Goal: Task Accomplishment & Management: Complete application form

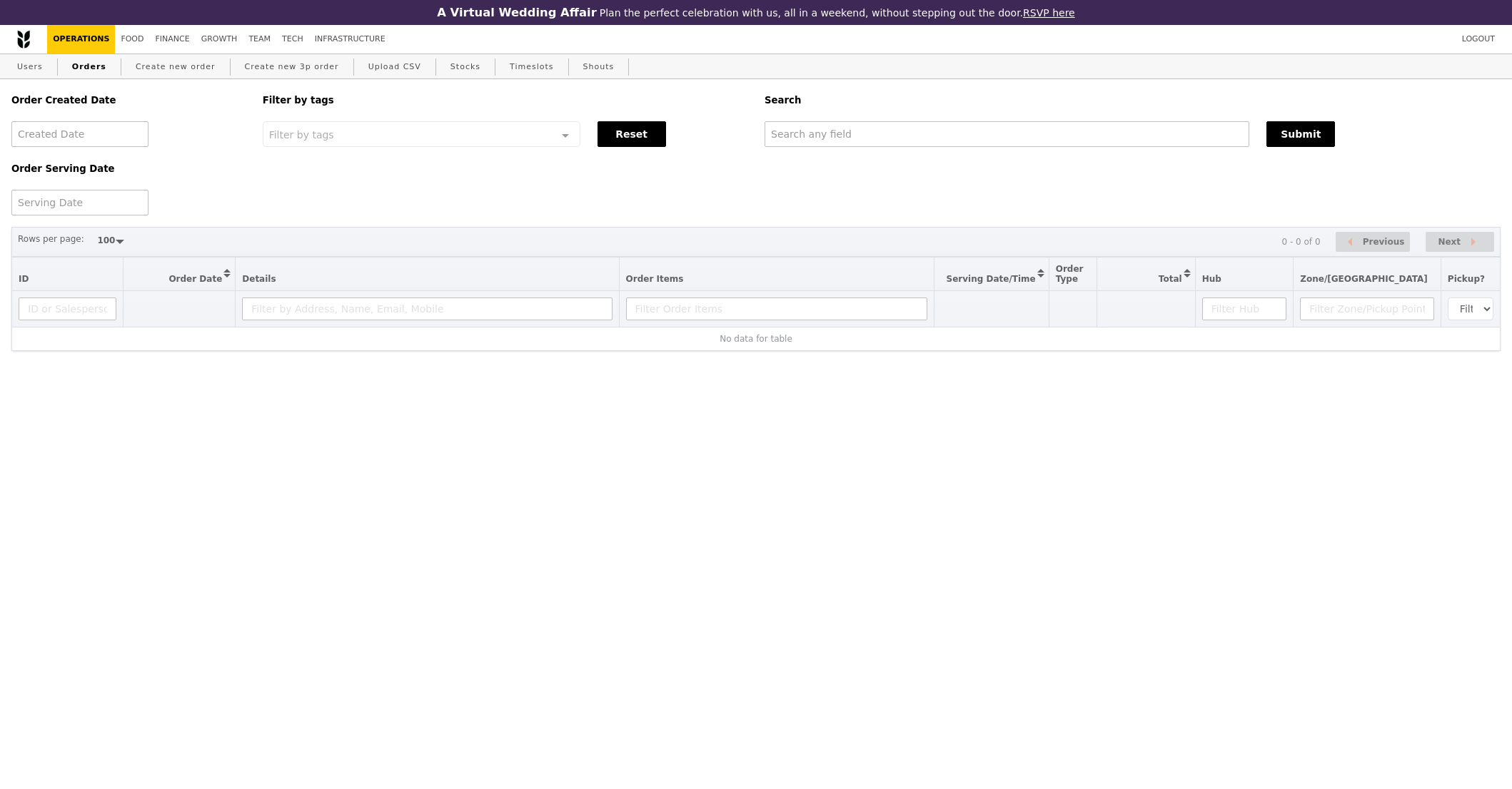
select select "100"
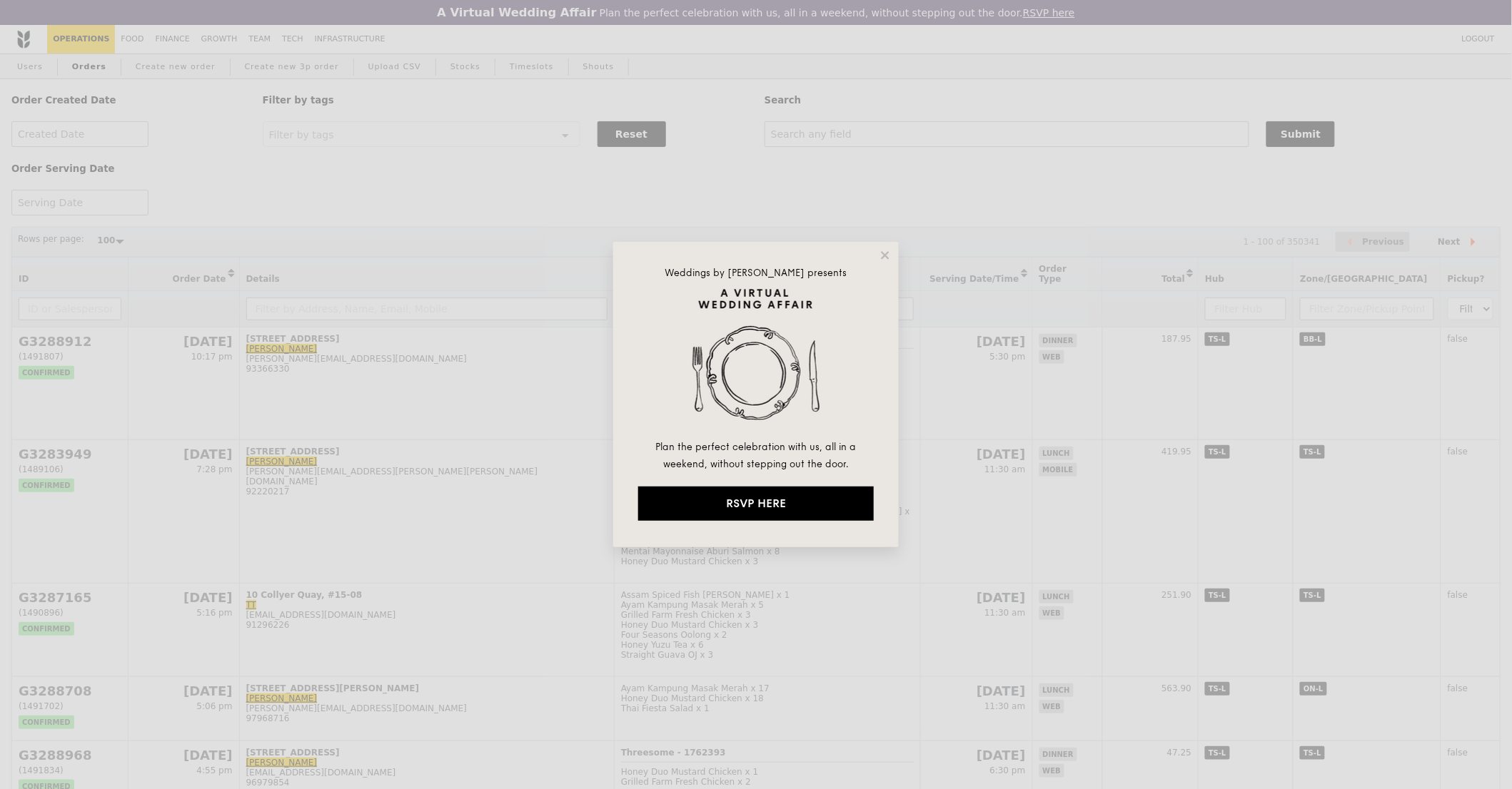
click at [837, 353] on img at bounding box center [756, 363] width 236 height 150
click at [885, 258] on icon at bounding box center [885, 256] width 13 height 13
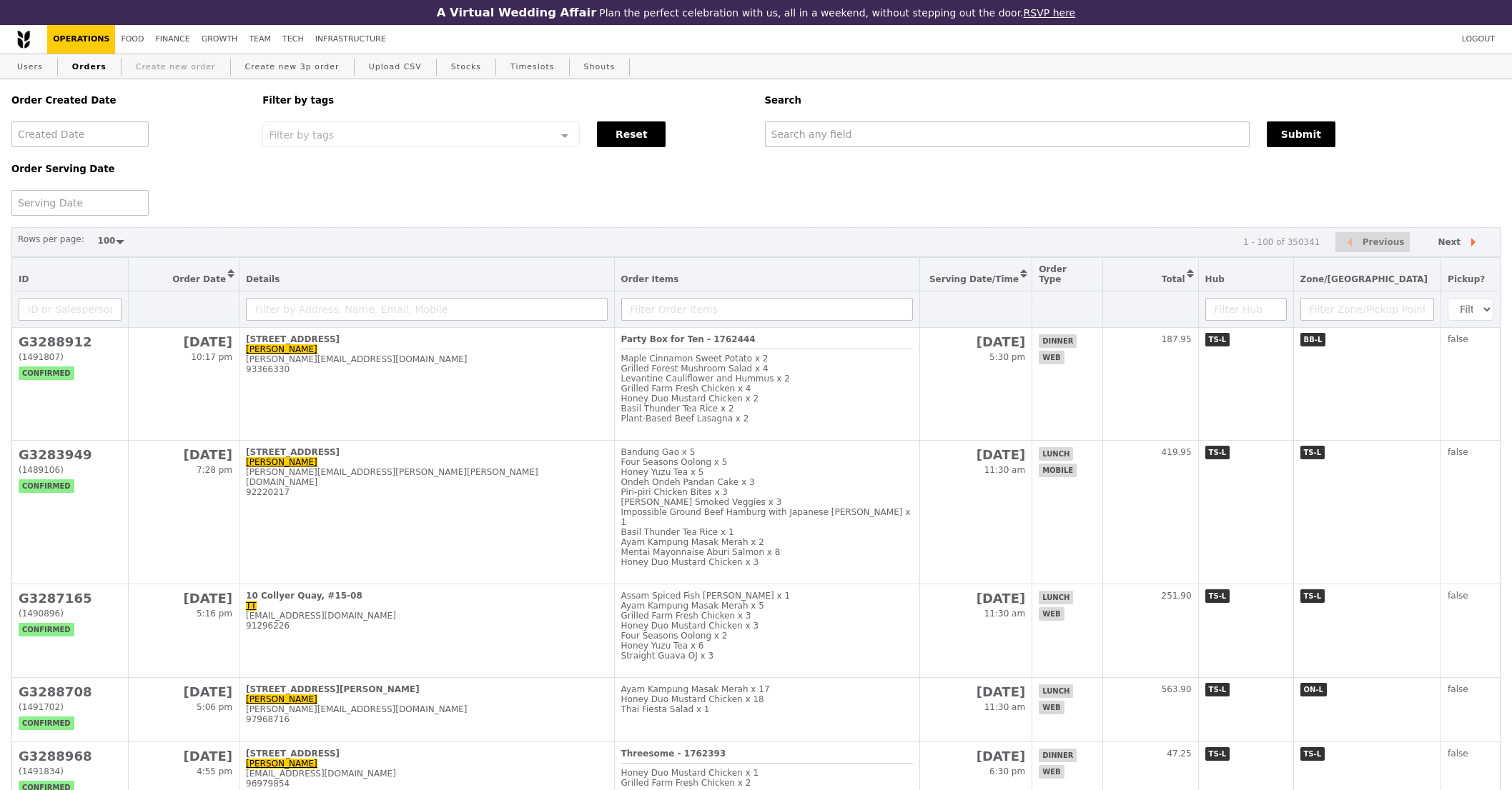
click at [160, 68] on link "Create new order" at bounding box center [176, 67] width 91 height 26
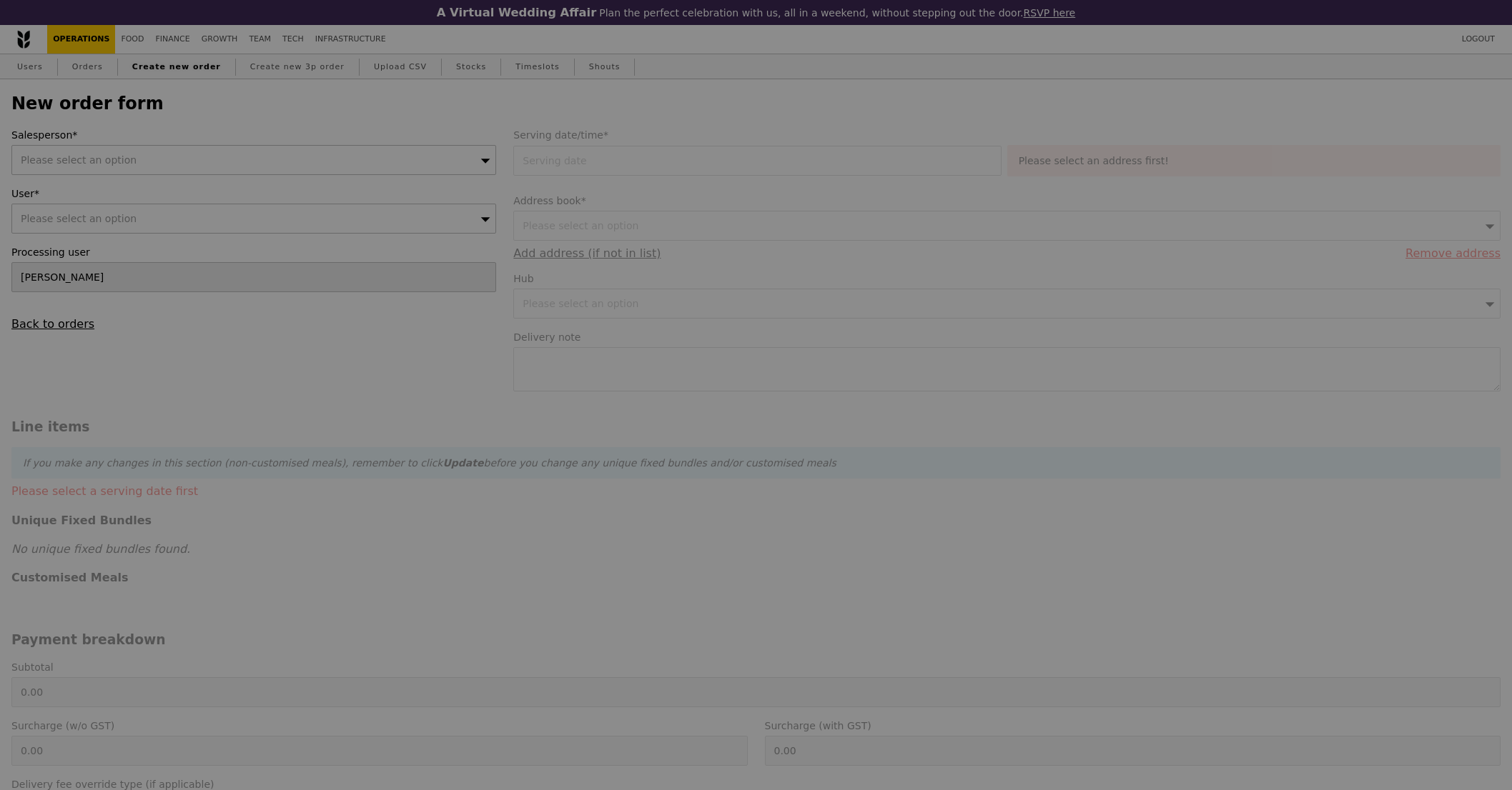
type input "Confirm"
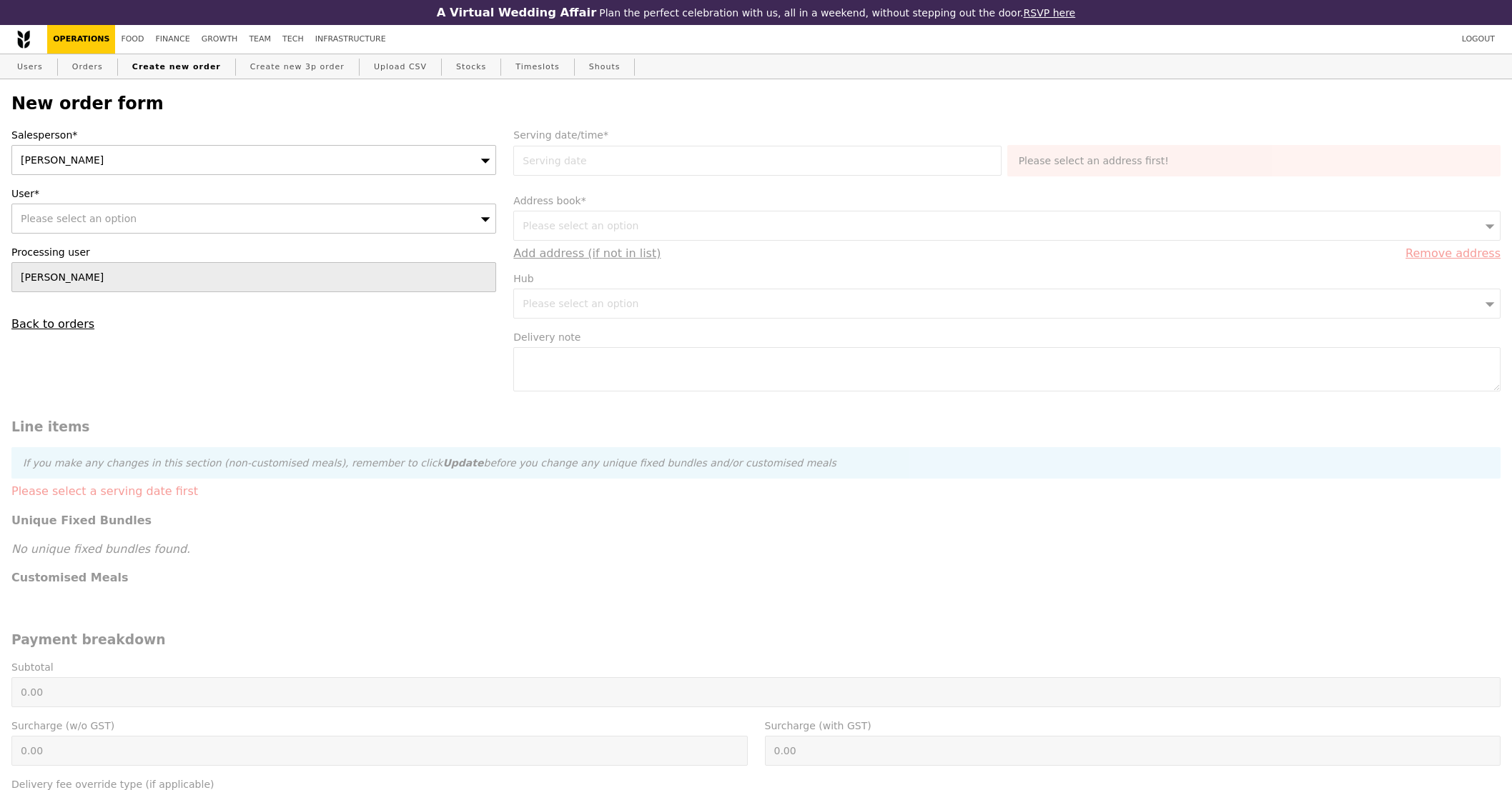
click at [235, 158] on div "[PERSON_NAME]" at bounding box center [253, 160] width 484 height 30
type input "jyren"
click at [213, 227] on div "Please select an option" at bounding box center [253, 219] width 484 height 30
type input "[EMAIL_ADDRESS][DOMAIN_NAME]"
type input "Confirm"
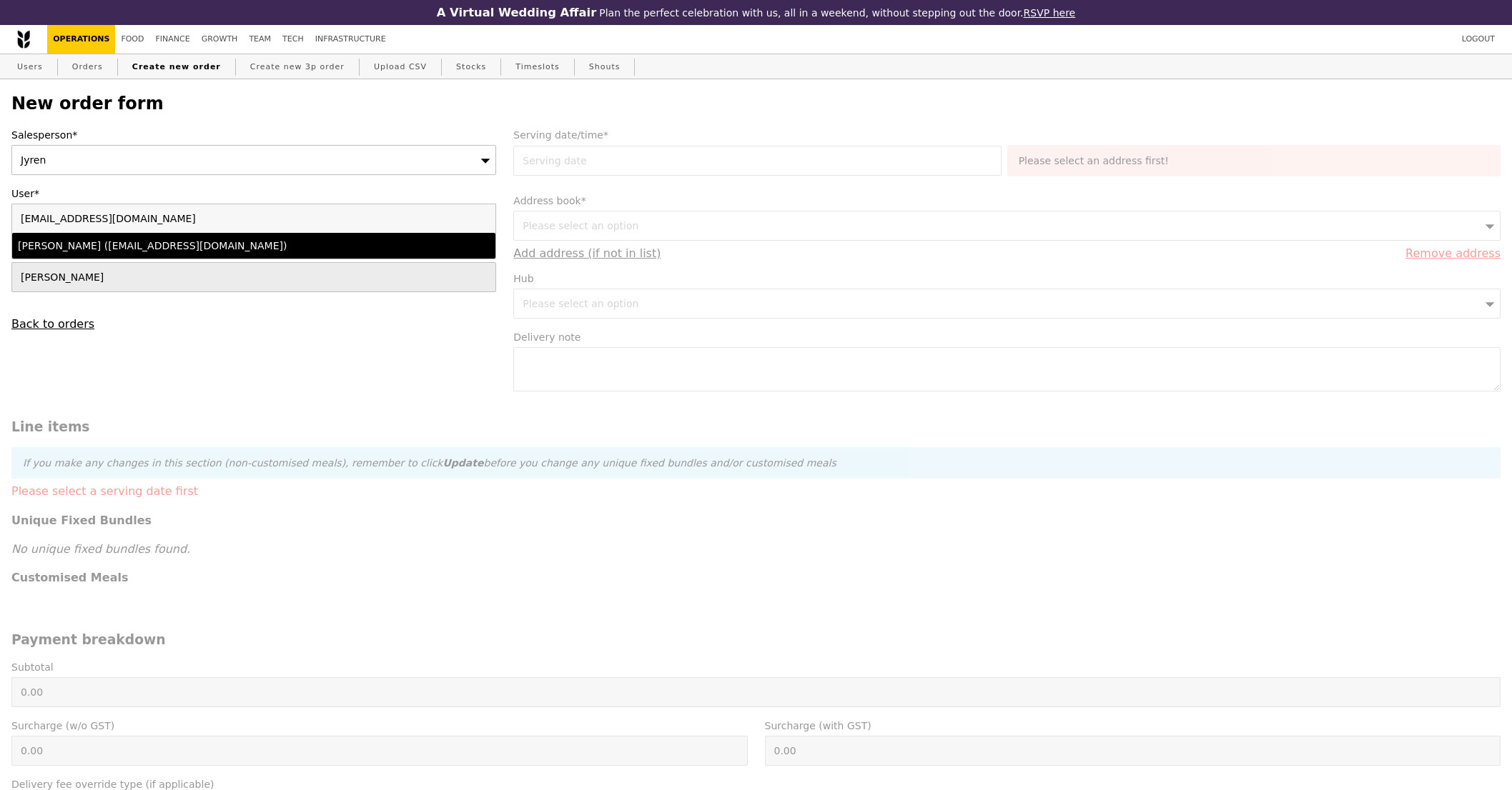
type input "[EMAIL_ADDRESS][DOMAIN_NAME]"
click at [208, 246] on div "[PERSON_NAME] ([EMAIL_ADDRESS][DOMAIN_NAME])" at bounding box center [195, 246] width 354 height 14
type input "Loading..."
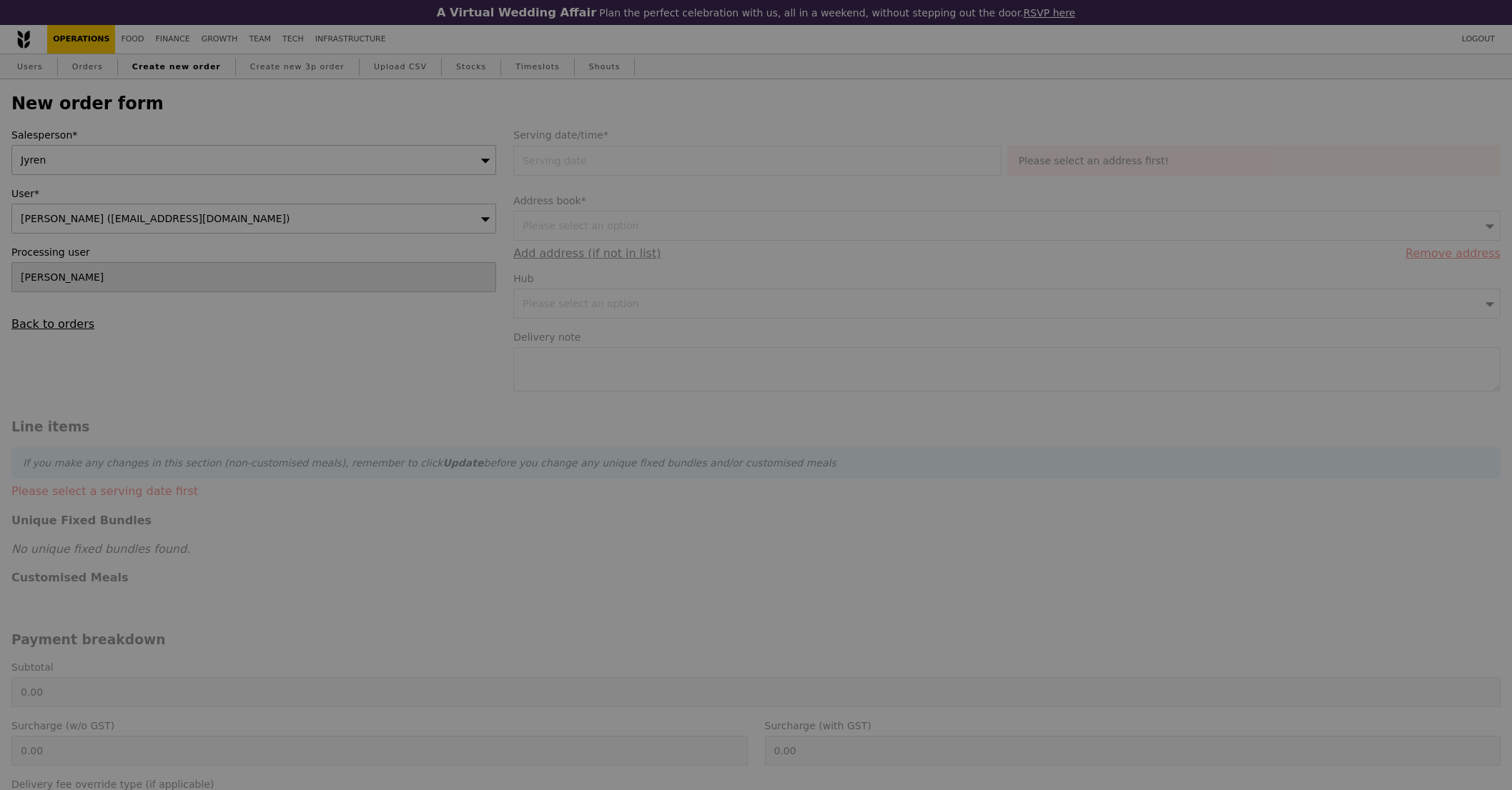
type input "1.79"
type input "1.95"
type input "9.91"
type input "10.80"
type input "12.75"
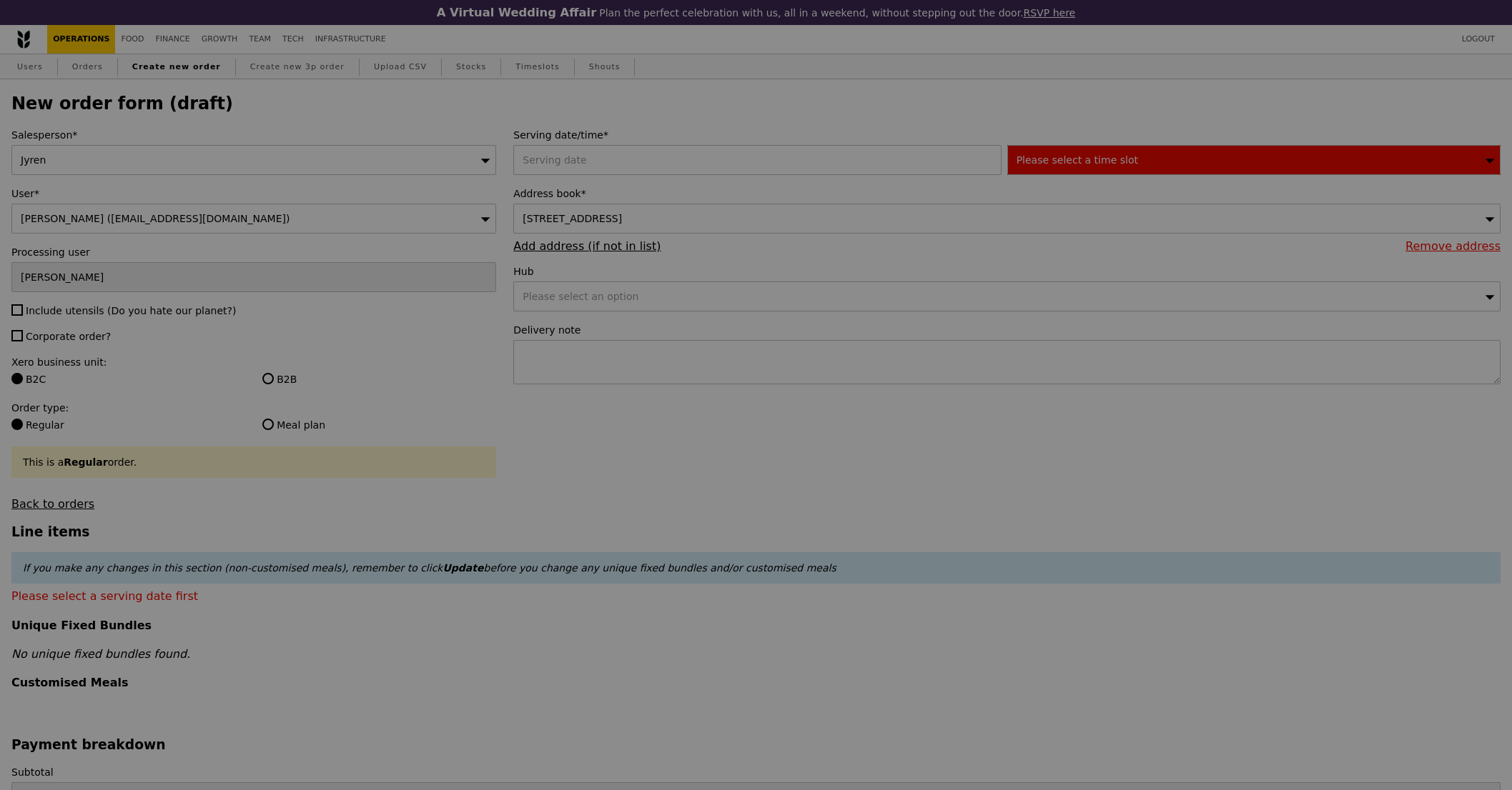
type input "Confirm"
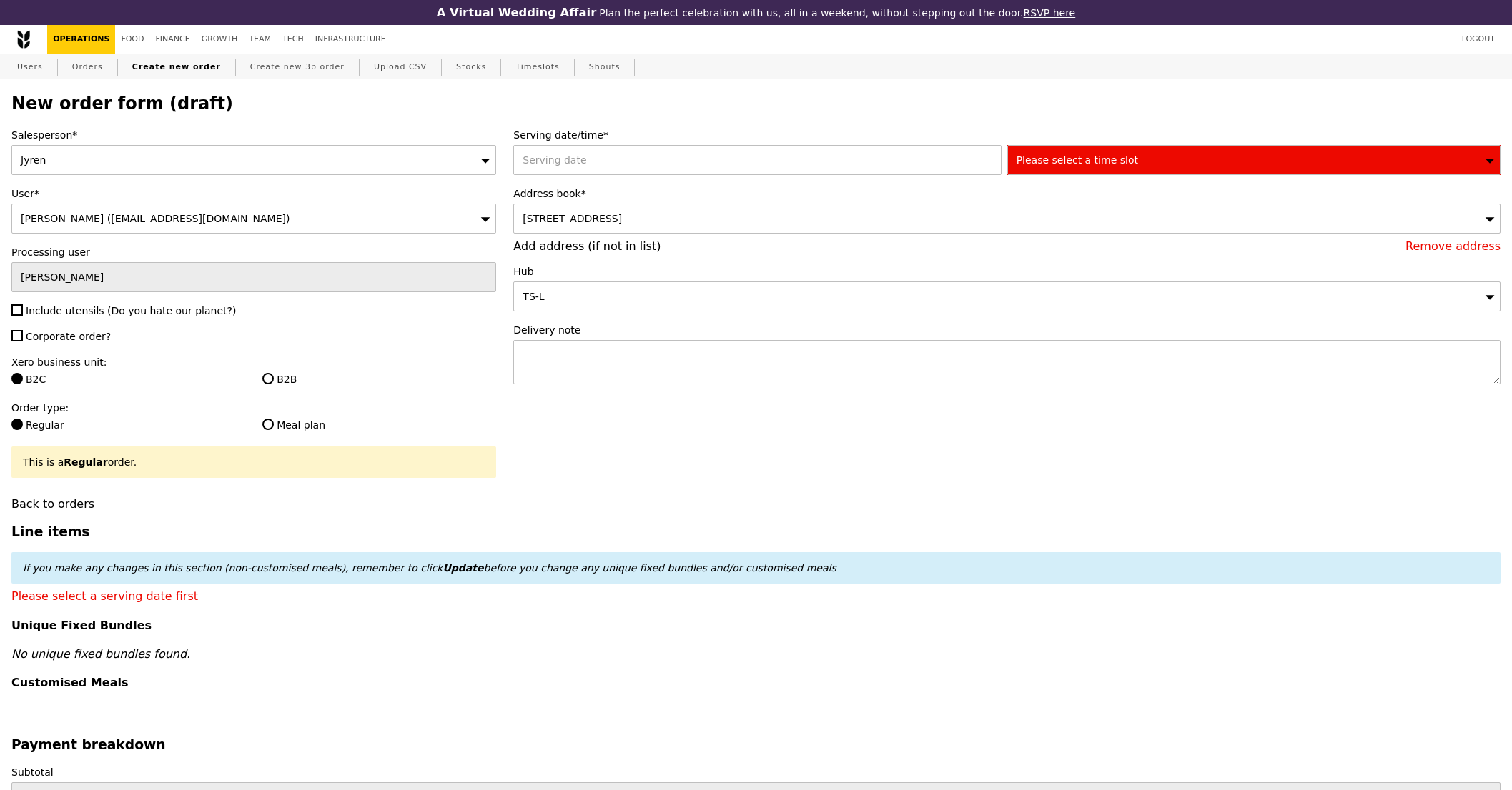
click at [133, 310] on span "Include utensils (Do you hate our planet?)" at bounding box center [131, 311] width 210 height 12
click at [23, 310] on input "Include utensils (Do you hate our planet?)" at bounding box center [17, 310] width 12 height 12
checkbox input "true"
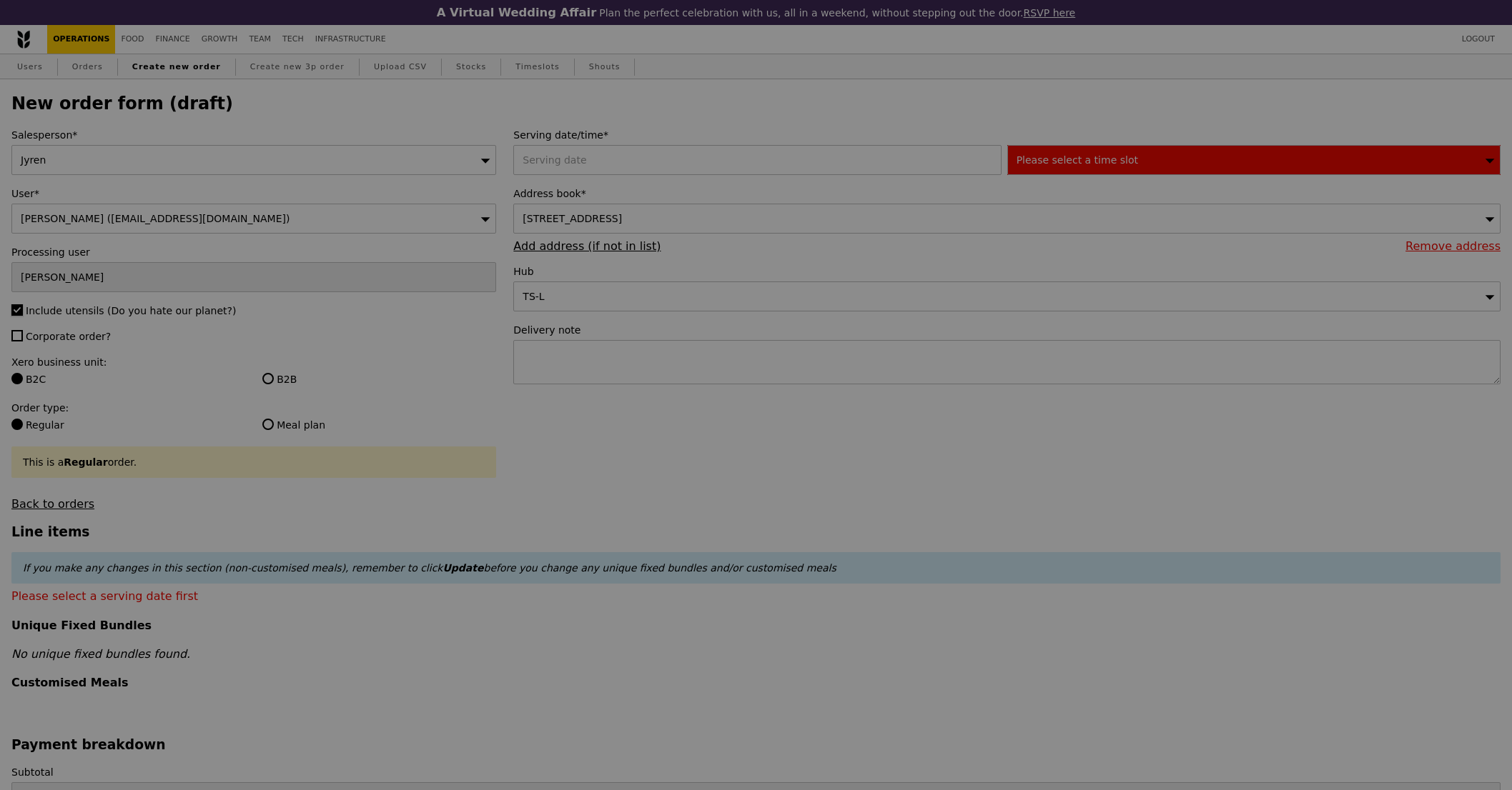
type input "Confirm"
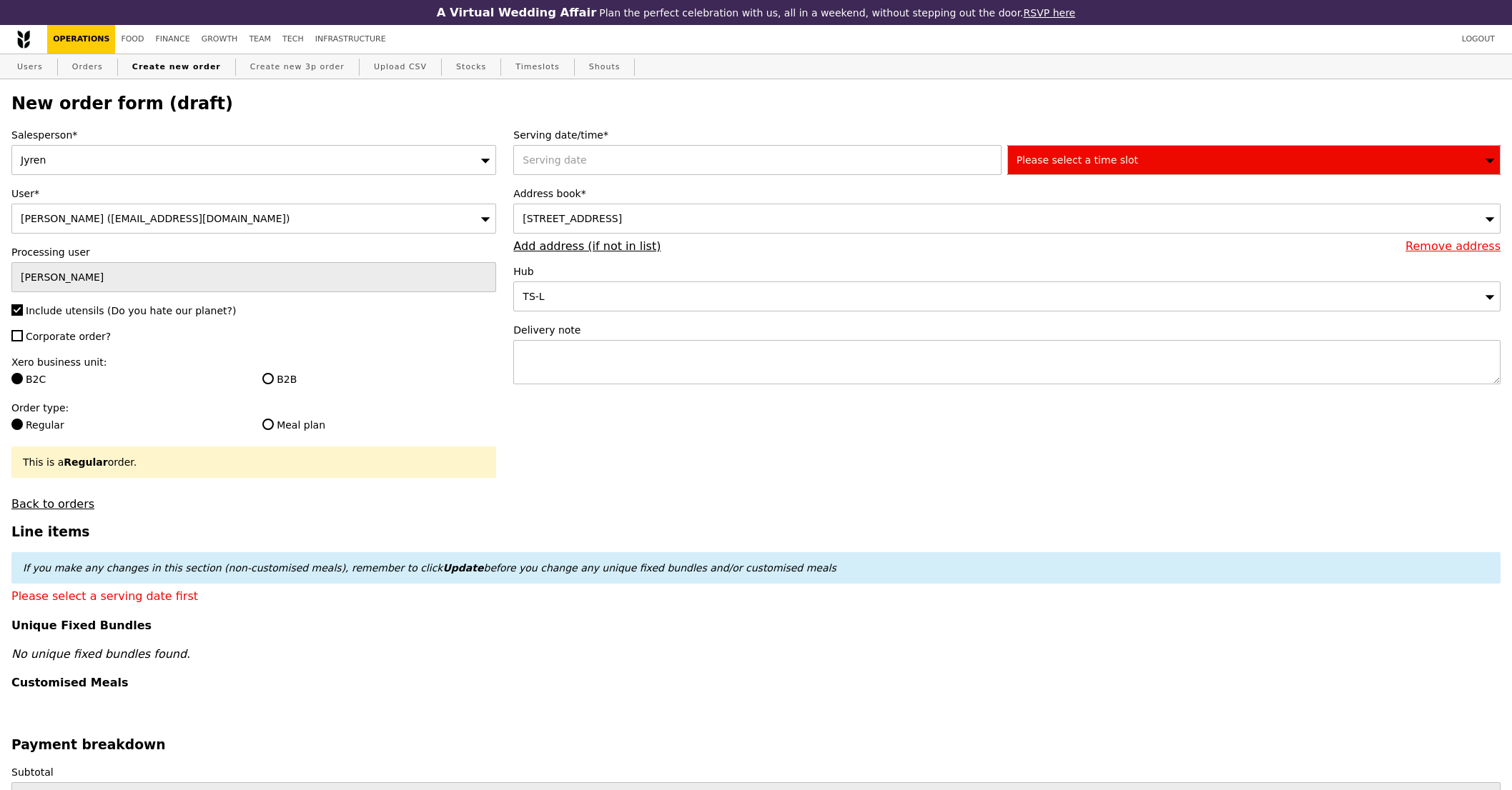
click at [71, 344] on label "Corporate order?" at bounding box center [253, 337] width 484 height 14
click at [23, 342] on input "Corporate order?" at bounding box center [17, 336] width 12 height 12
checkbox input "true"
click at [293, 381] on label "B2B" at bounding box center [379, 379] width 234 height 14
click at [273, 381] on input "B2B" at bounding box center [268, 378] width 12 height 12
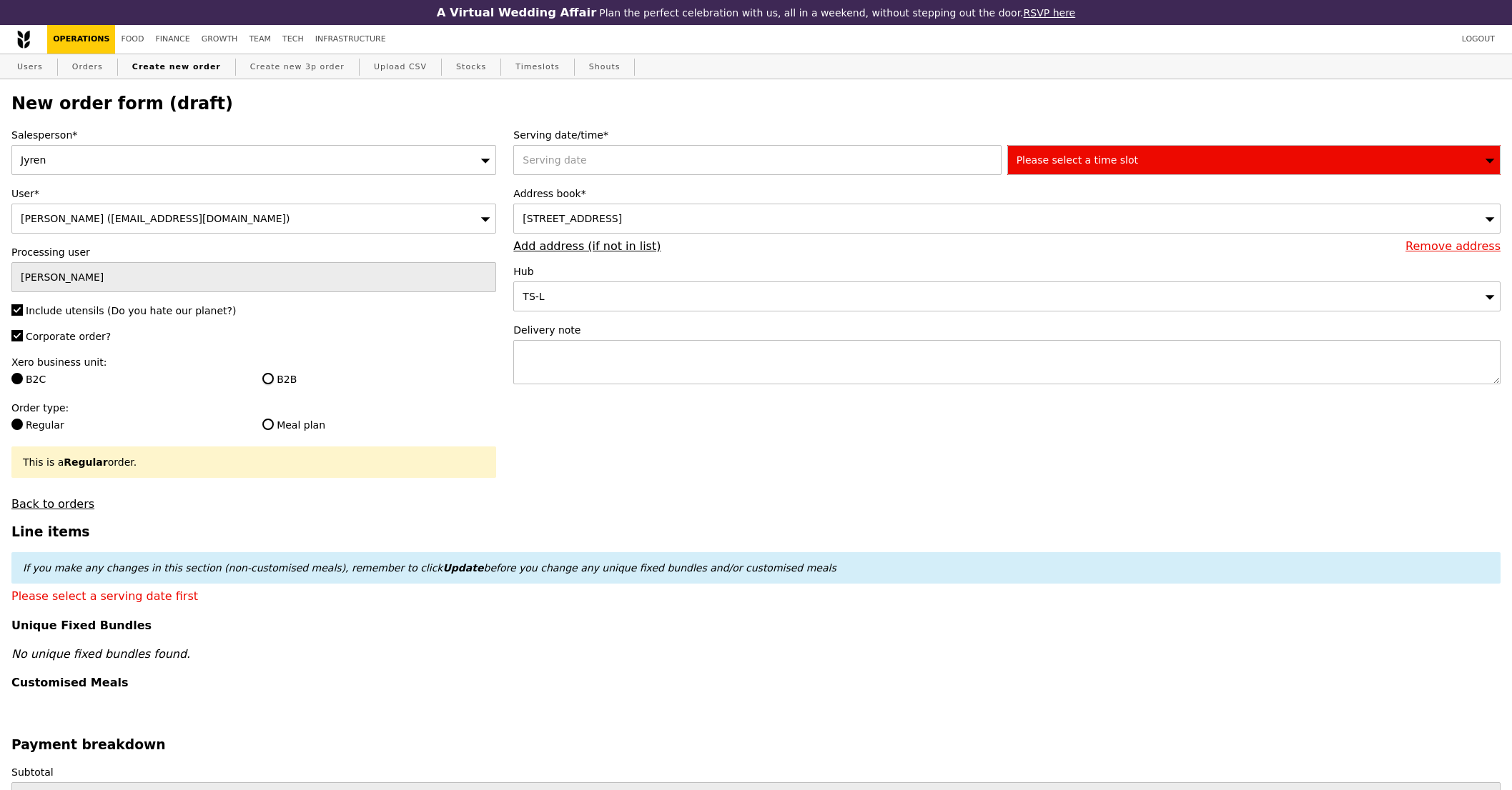
radio input "true"
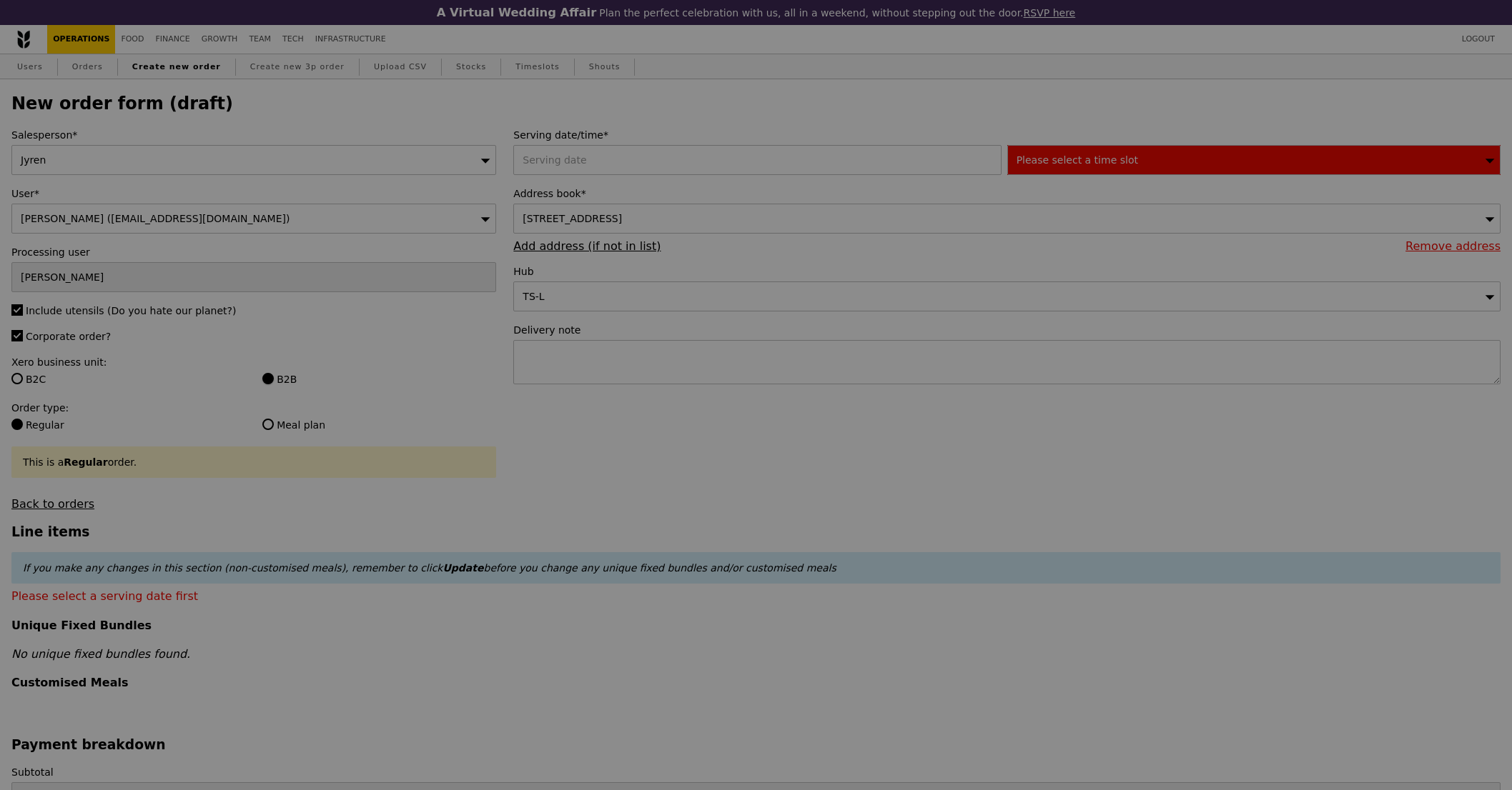
type input "Confirm"
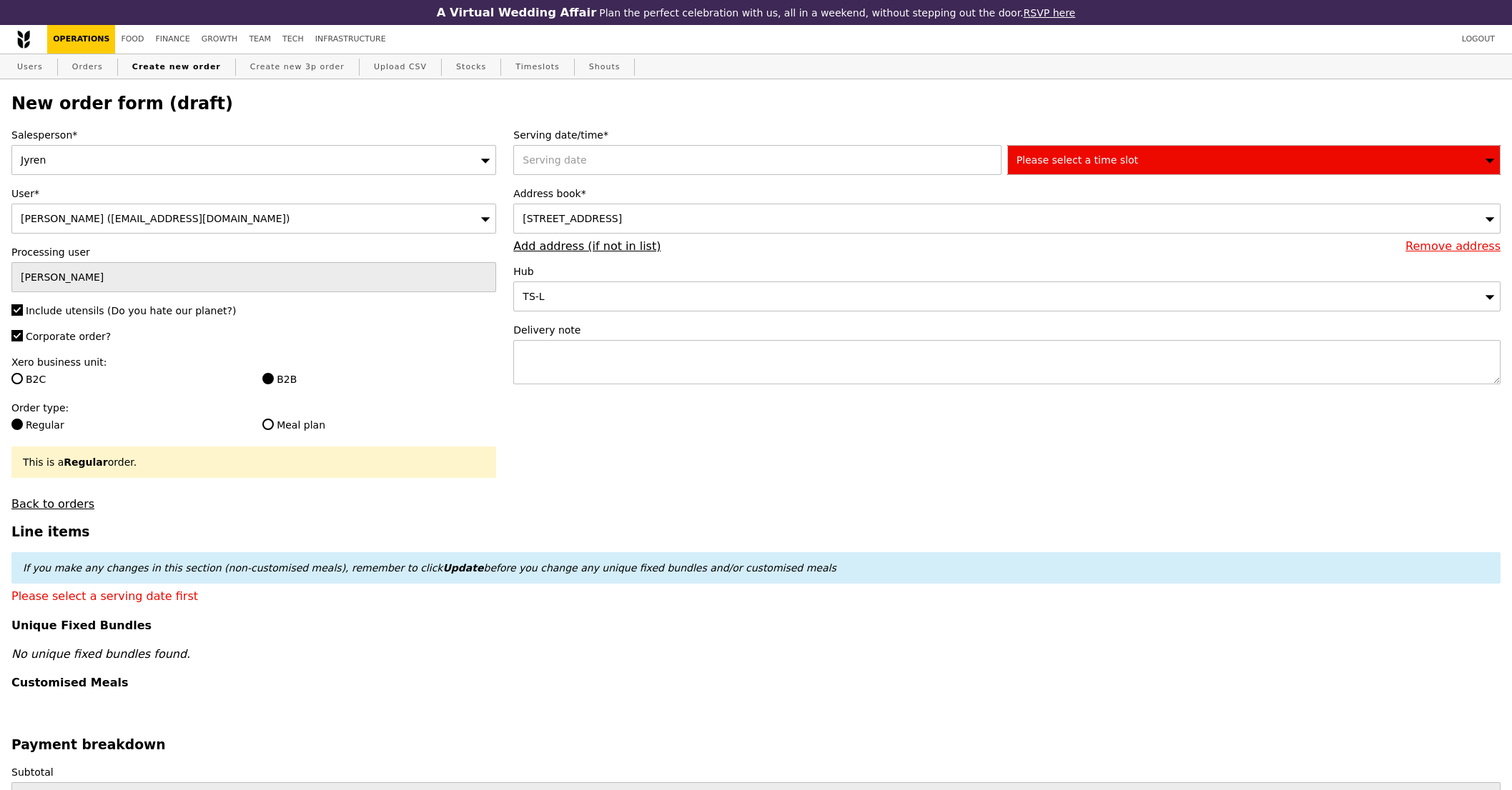
click at [617, 181] on div "Serving date/time* Please select a time slot Address book* [STREET_ADDRESS] Rem…" at bounding box center [1006, 263] width 1004 height 271
click at [613, 162] on div at bounding box center [759, 160] width 493 height 30
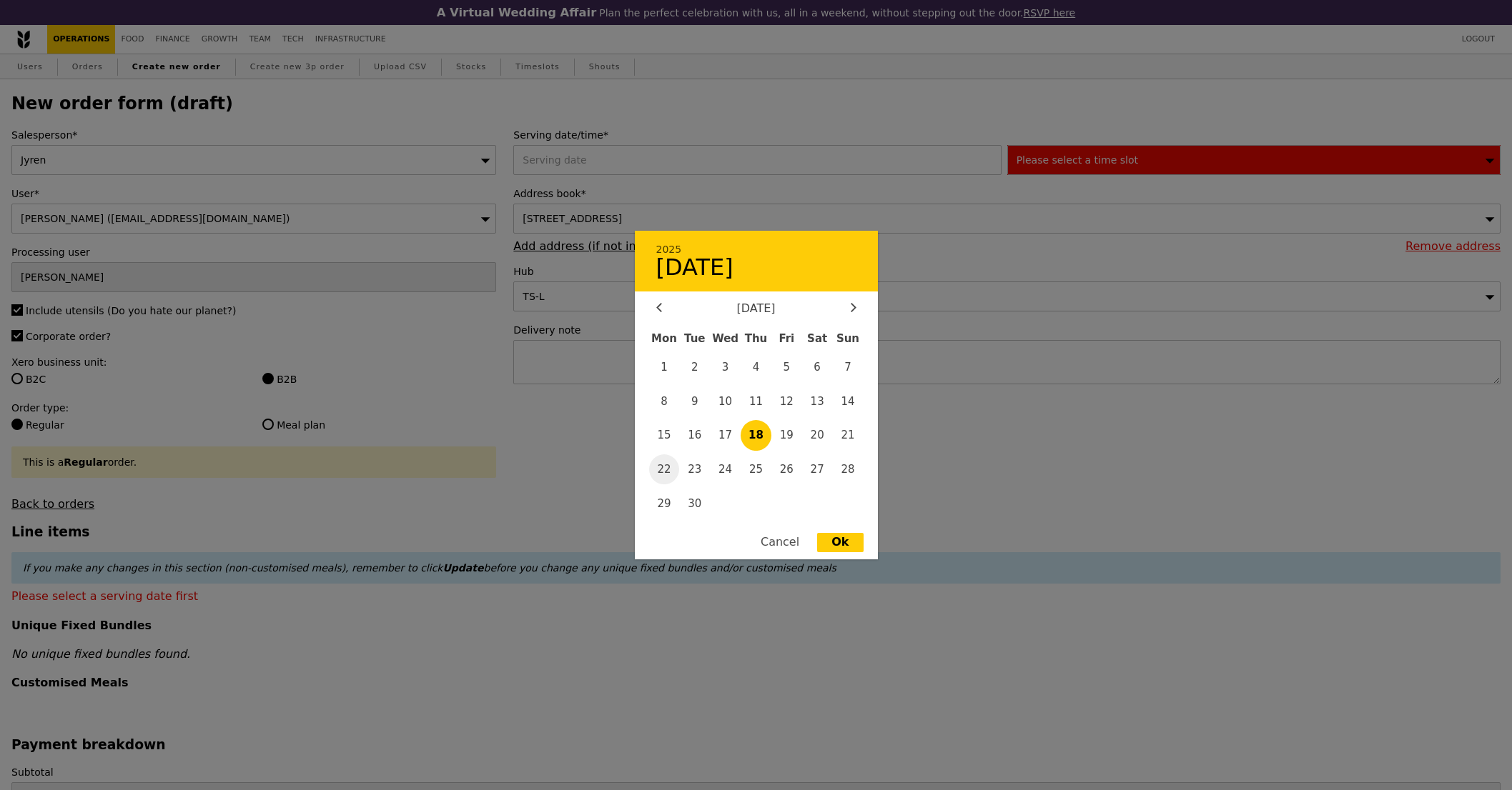
click at [658, 466] on span "22" at bounding box center [664, 470] width 31 height 31
type input "[DATE]"
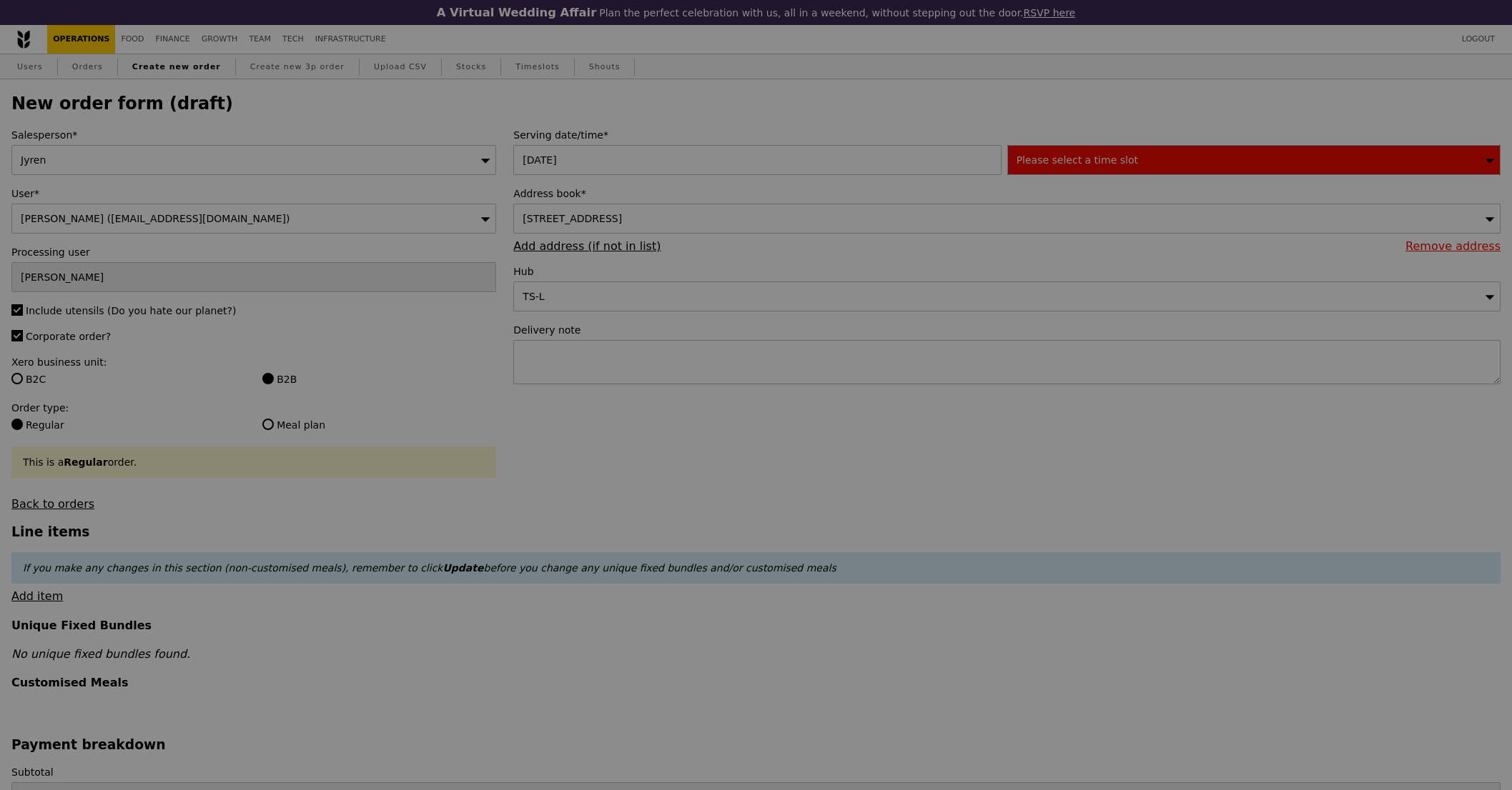
type input "Confirm"
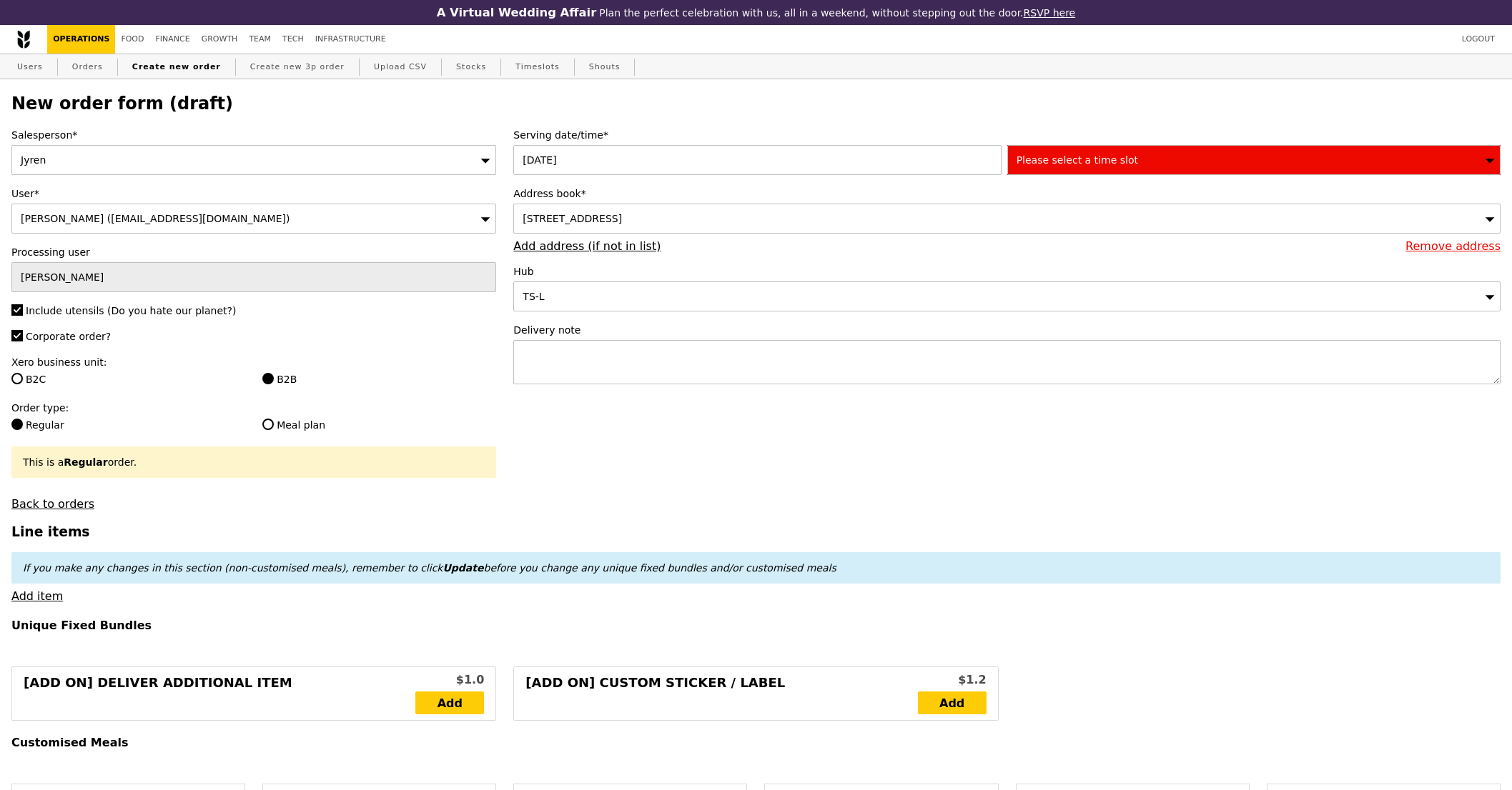
click at [1148, 165] on div "Please select a time slot" at bounding box center [1253, 160] width 493 height 30
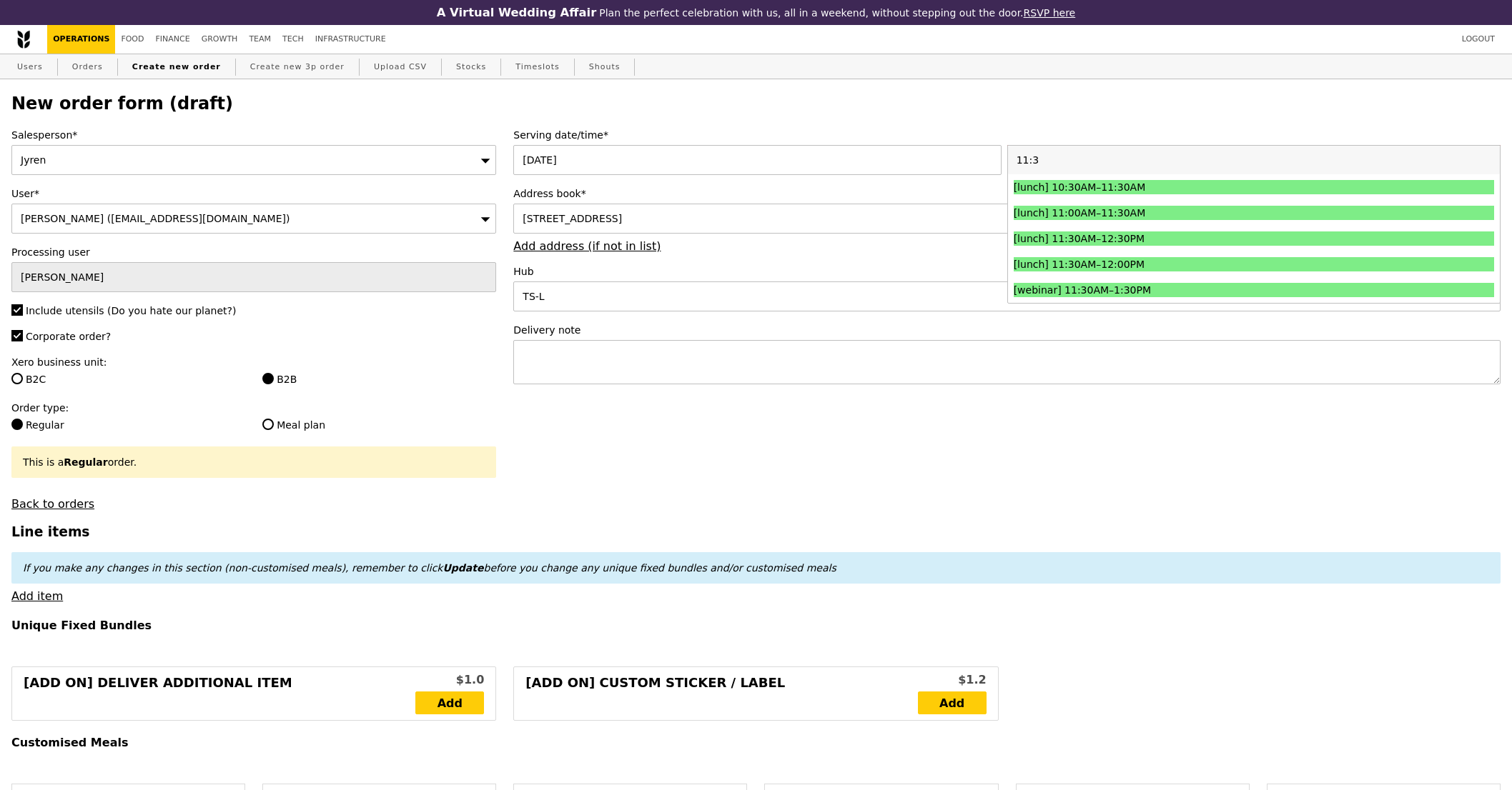
type input "11:30"
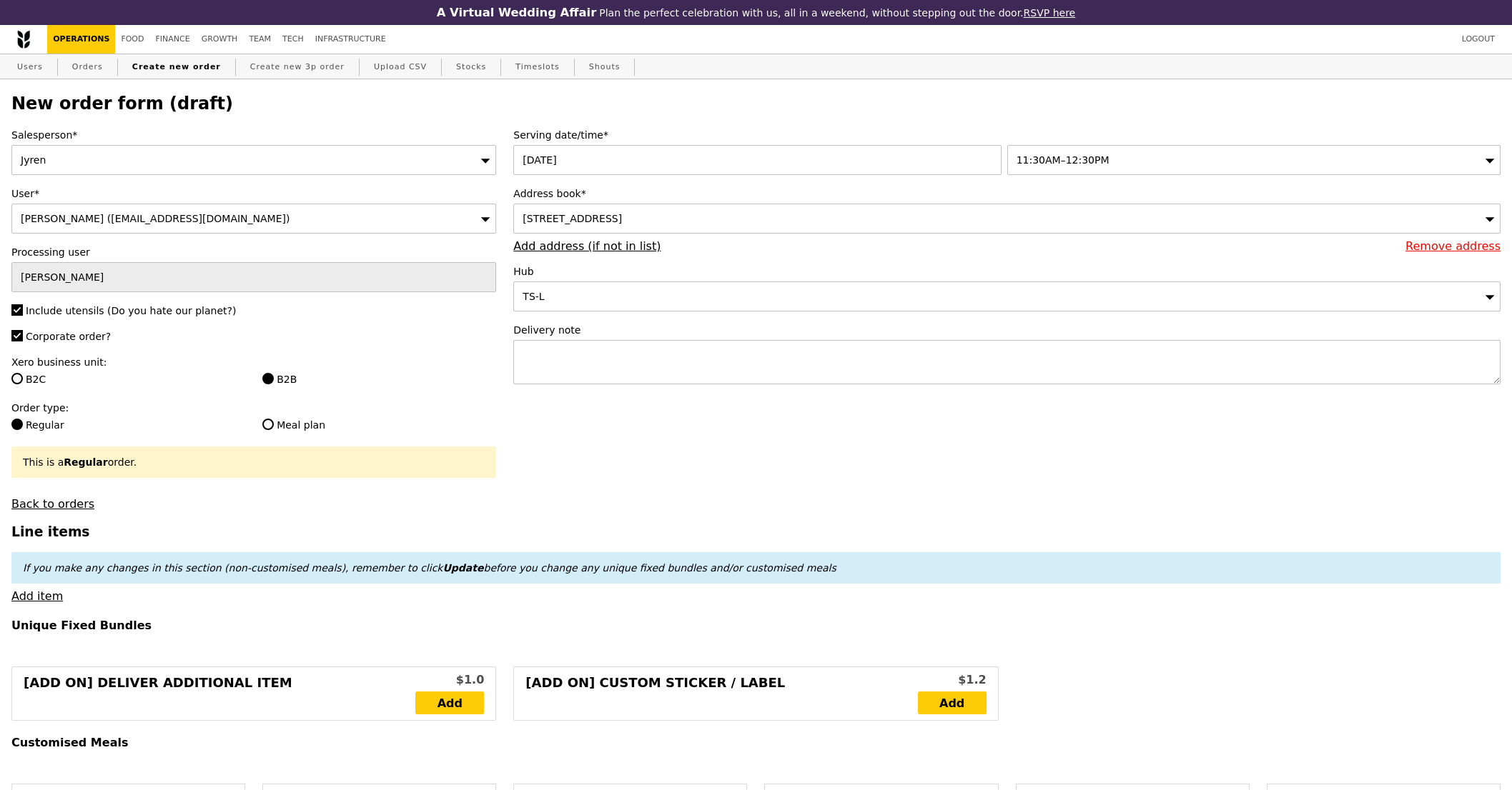
type input "Confirm"
click at [653, 366] on textarea at bounding box center [1007, 363] width 987 height 45
type textarea "Please deliver with"
type input "Confirm"
paste textarea "P9039"
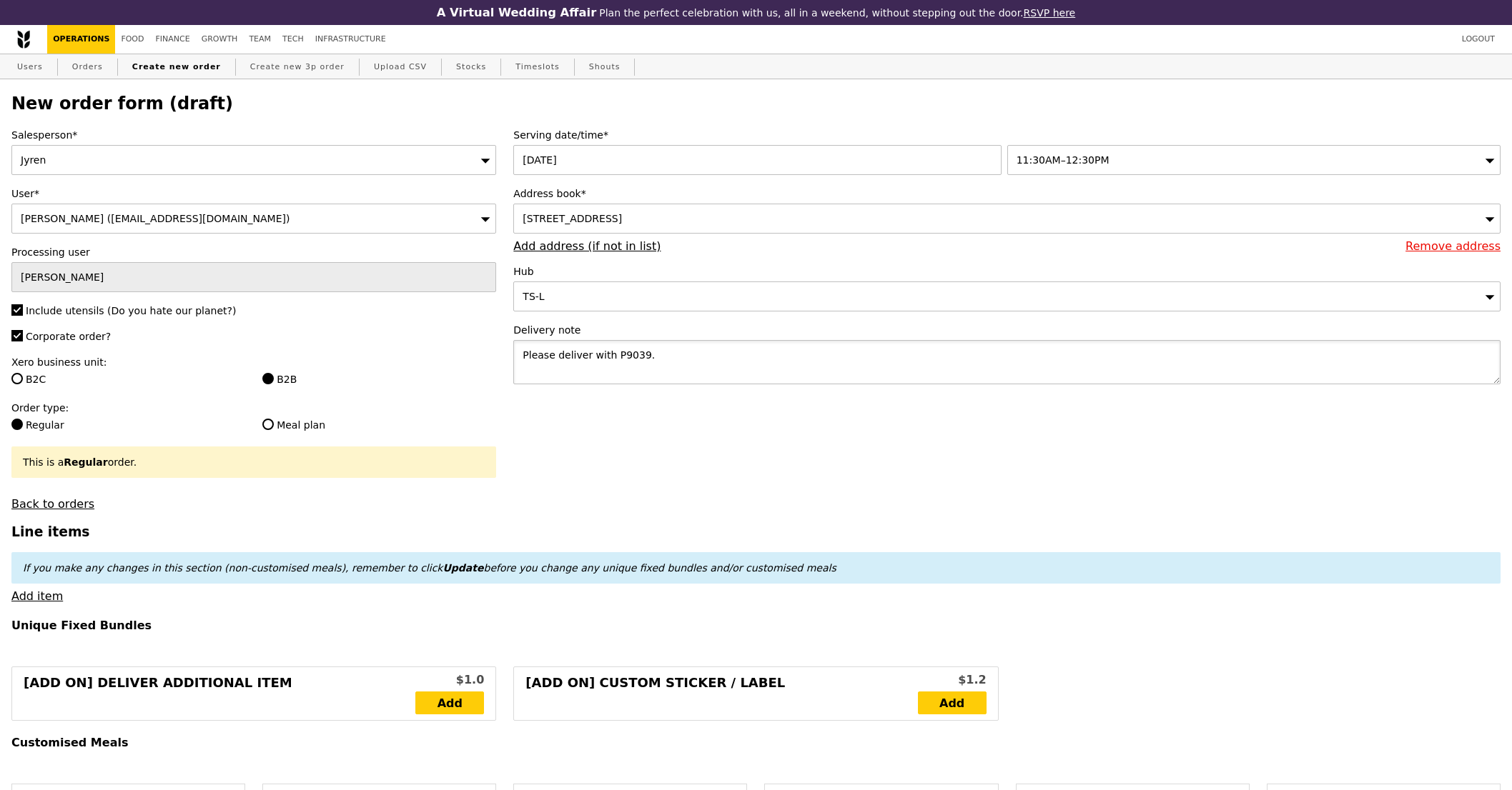
drag, startPoint x: 556, startPoint y: 359, endPoint x: 494, endPoint y: 362, distance: 62.1
type textarea "To pick up and deliver with P9039."
click at [622, 219] on span "[STREET_ADDRESS]" at bounding box center [572, 219] width 99 height 12
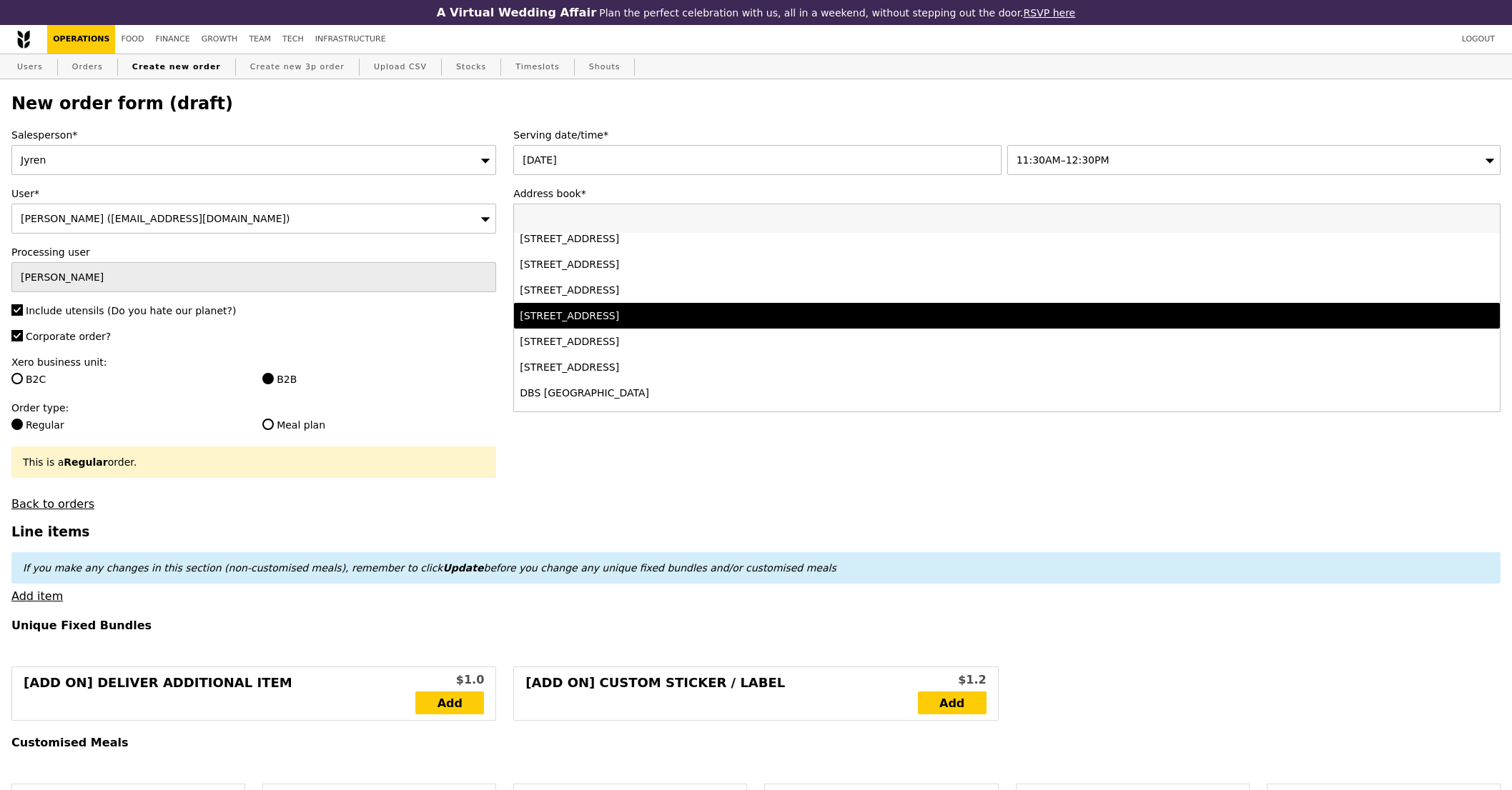
scroll to position [130, 0]
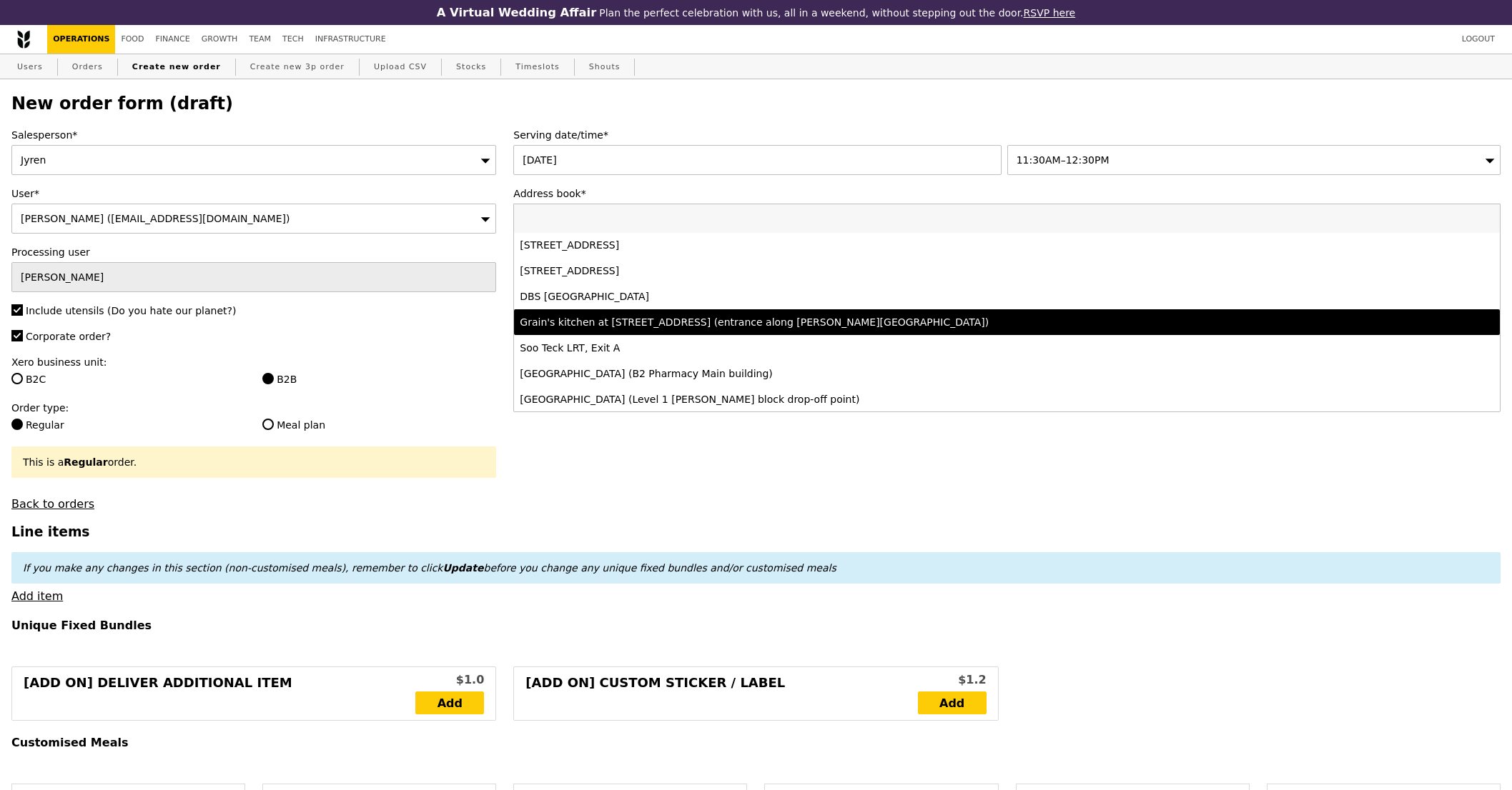
click at [697, 320] on div "Grain's kitchen at [STREET_ADDRESS] (entrance along [PERSON_NAME][GEOGRAPHIC_DA…" at bounding box center [884, 322] width 730 height 14
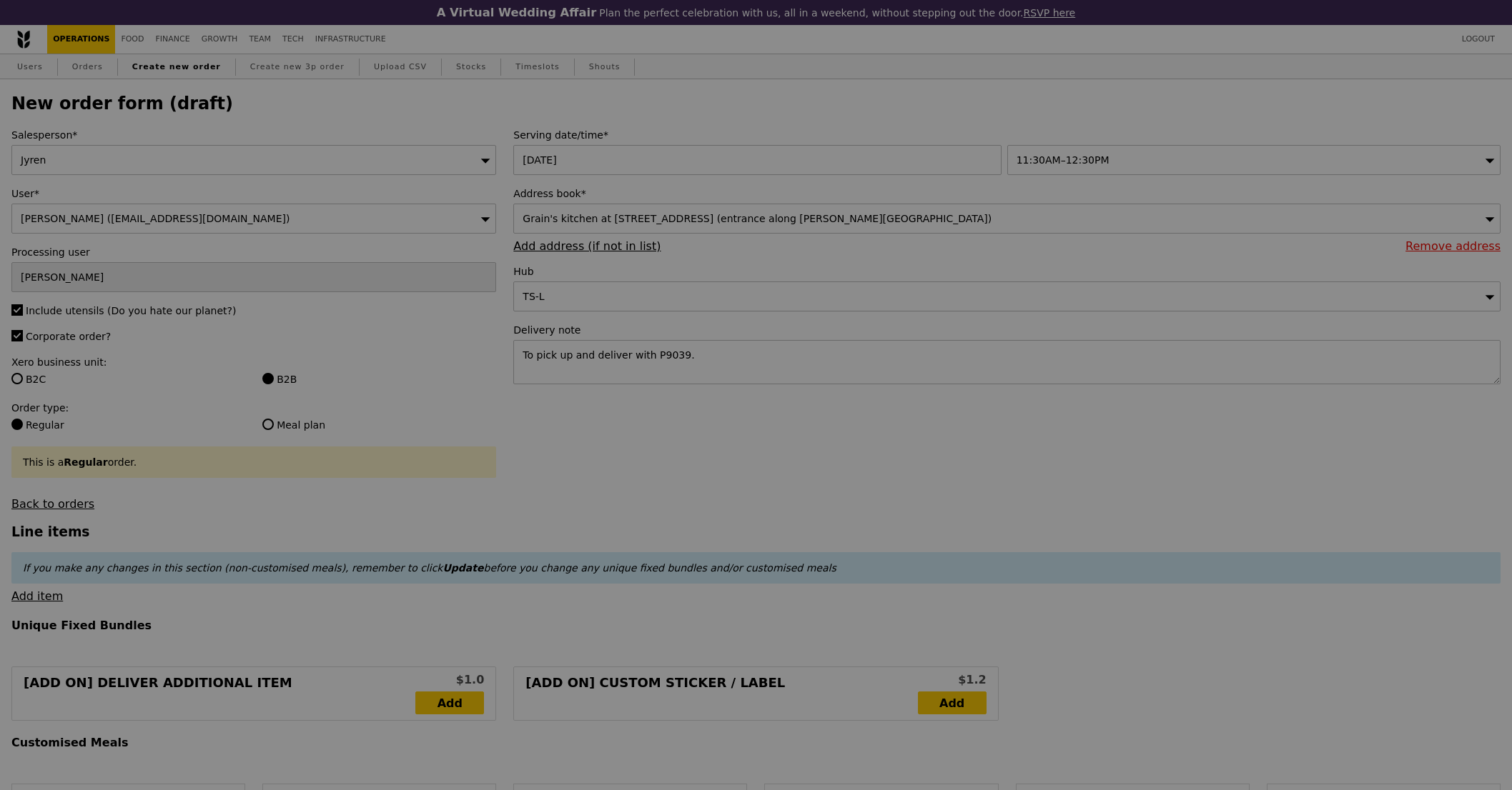
type input "Confirm"
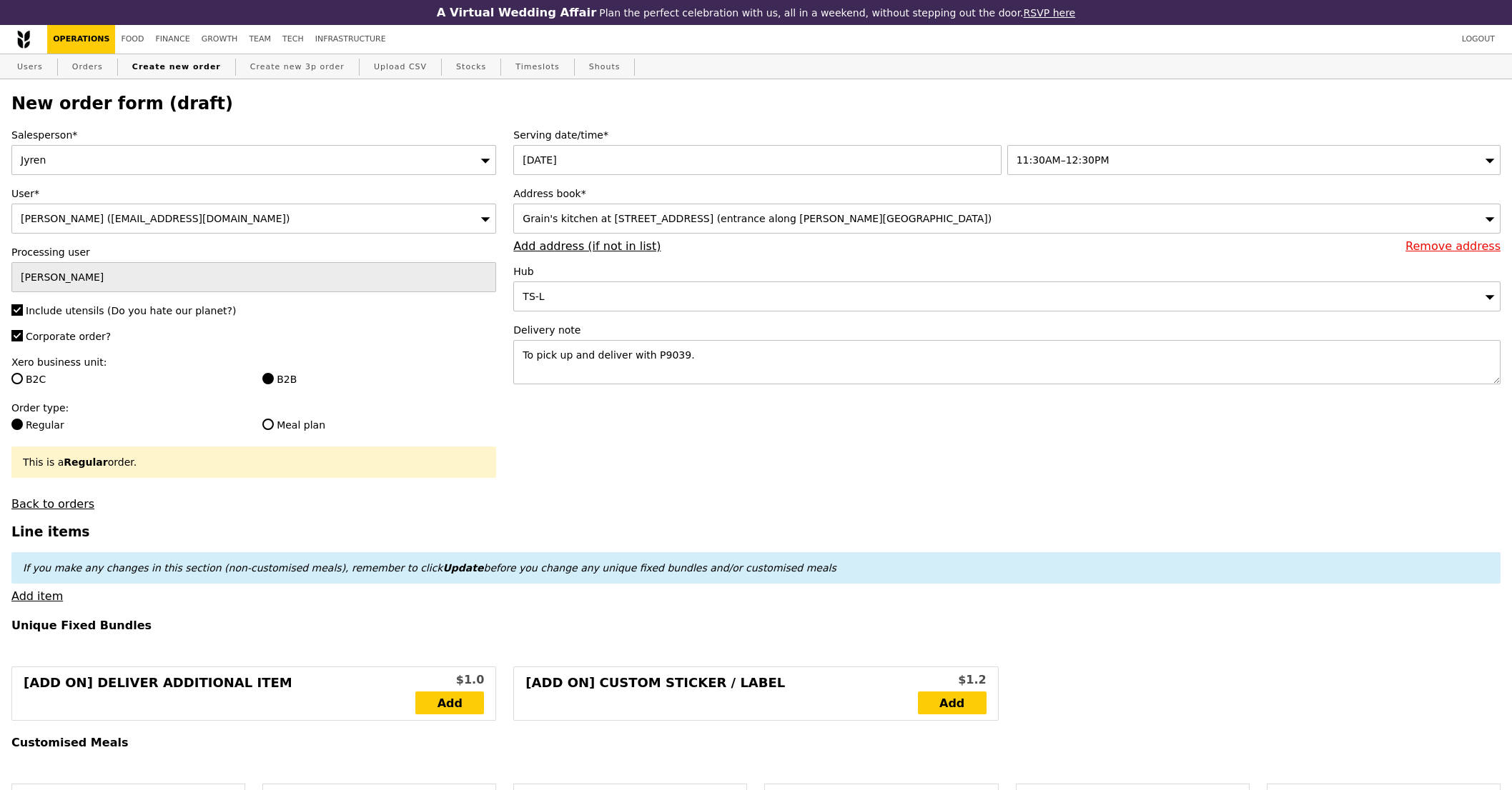
click at [53, 602] on link "Add item" at bounding box center [37, 596] width 52 height 14
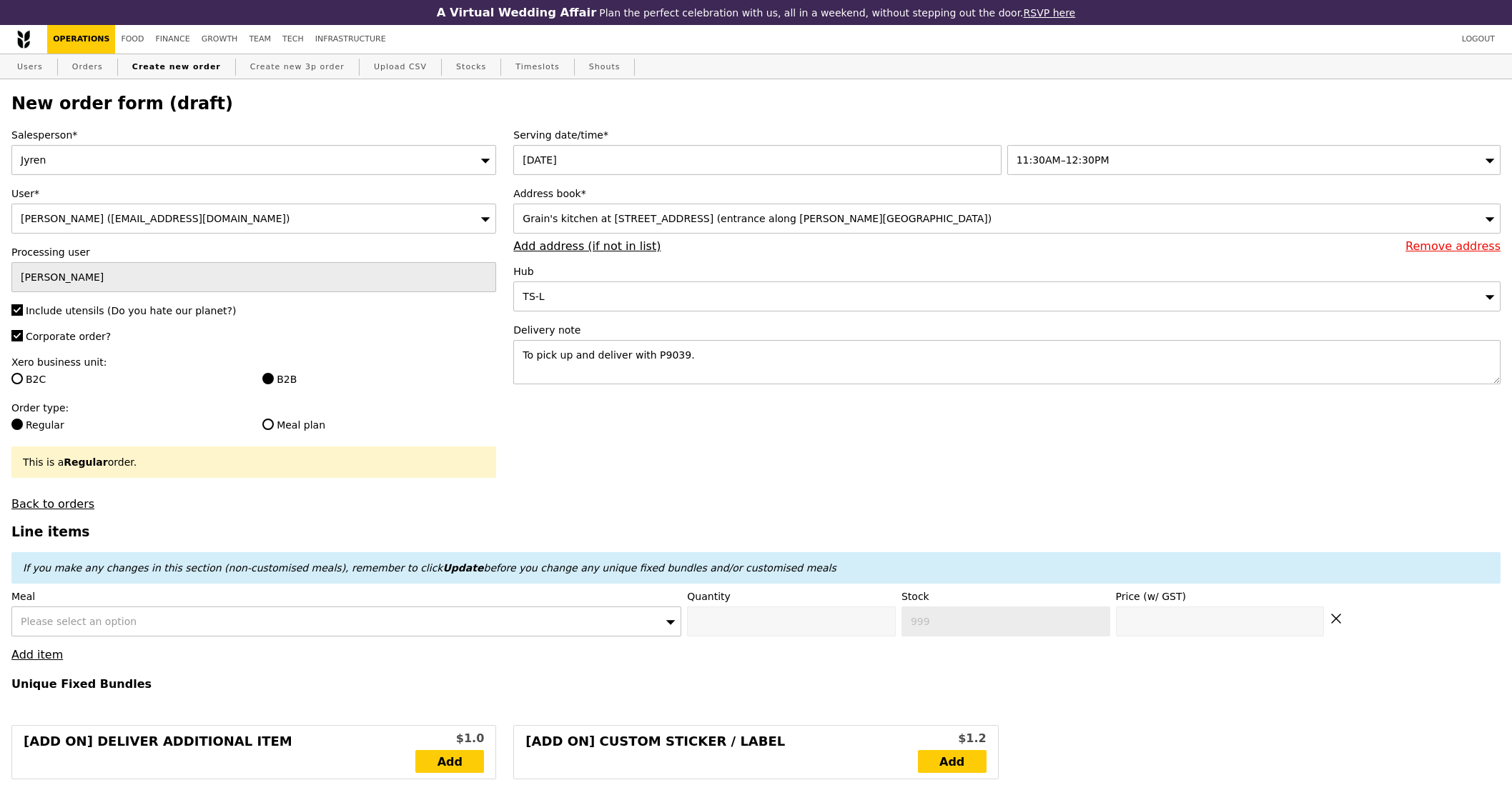
click at [98, 617] on span "Please select an option" at bounding box center [78, 622] width 116 height 12
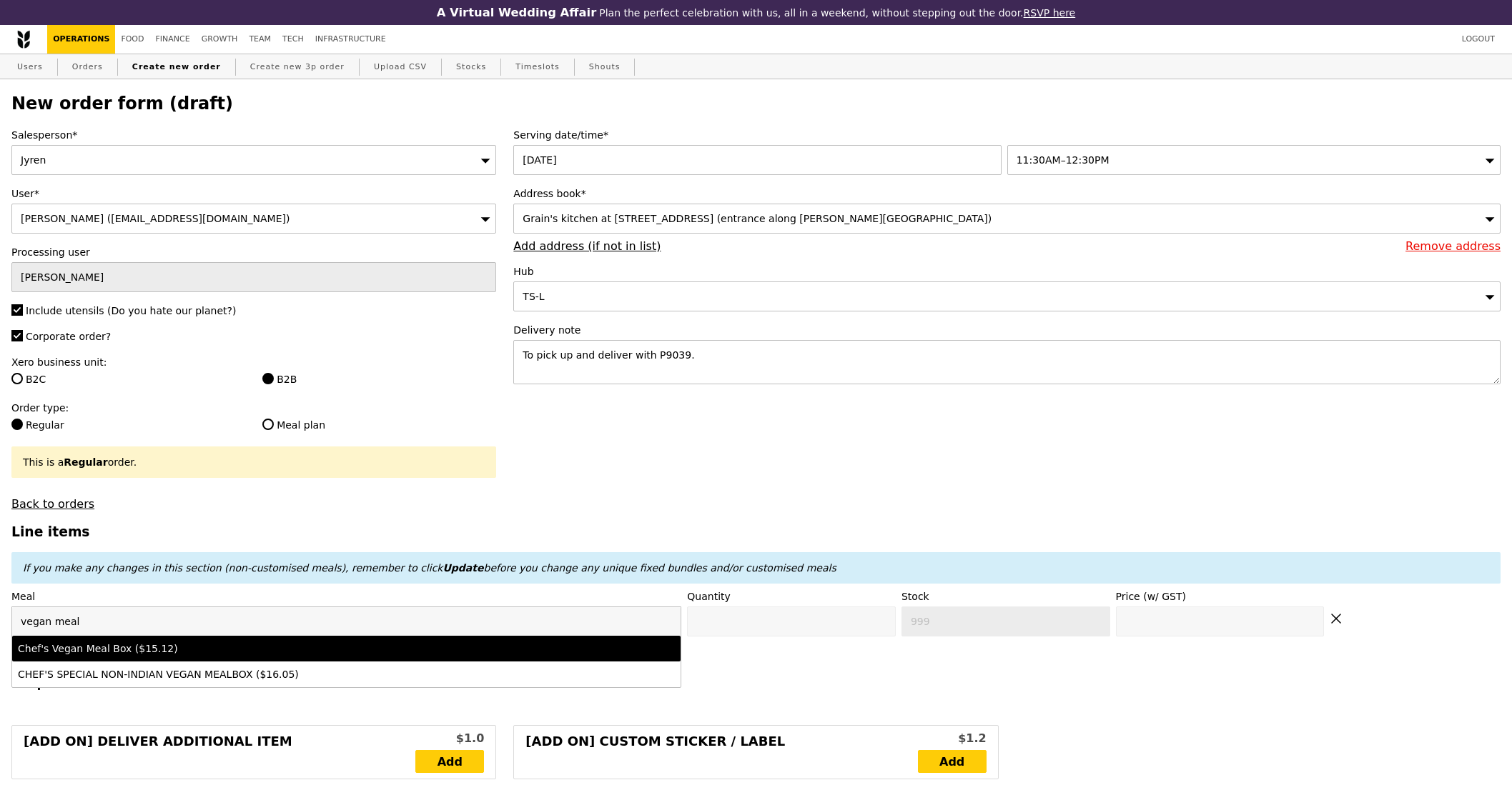
type input "vegan meal"
click at [152, 648] on div "Chef's Vegan Meal Box ($15.12)" at bounding box center [264, 649] width 493 height 14
type input "Confirm anyway"
type input "0"
type input "15.12"
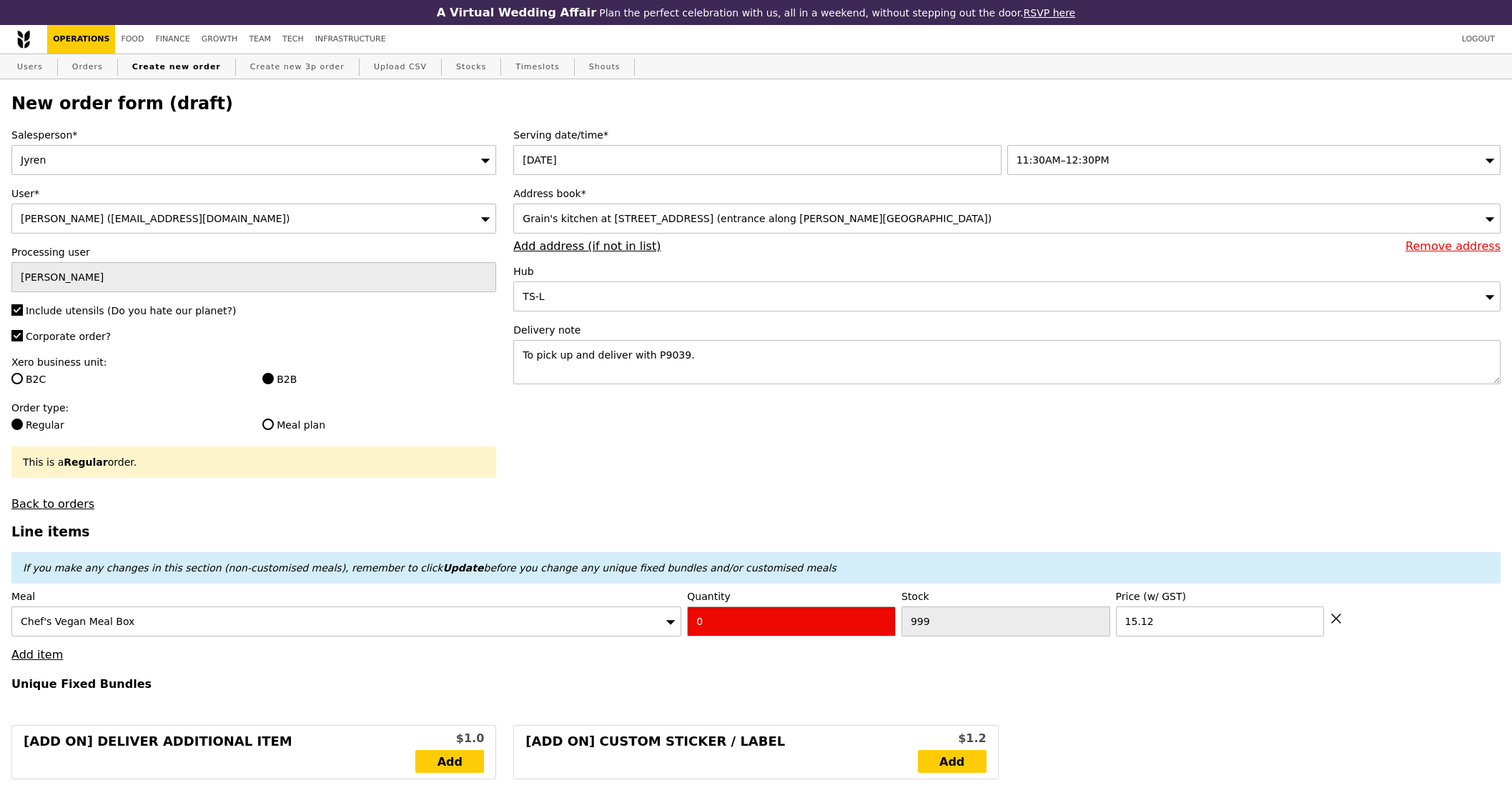
click at [710, 624] on input "0" at bounding box center [791, 622] width 209 height 30
type input "Confirm"
type input "1"
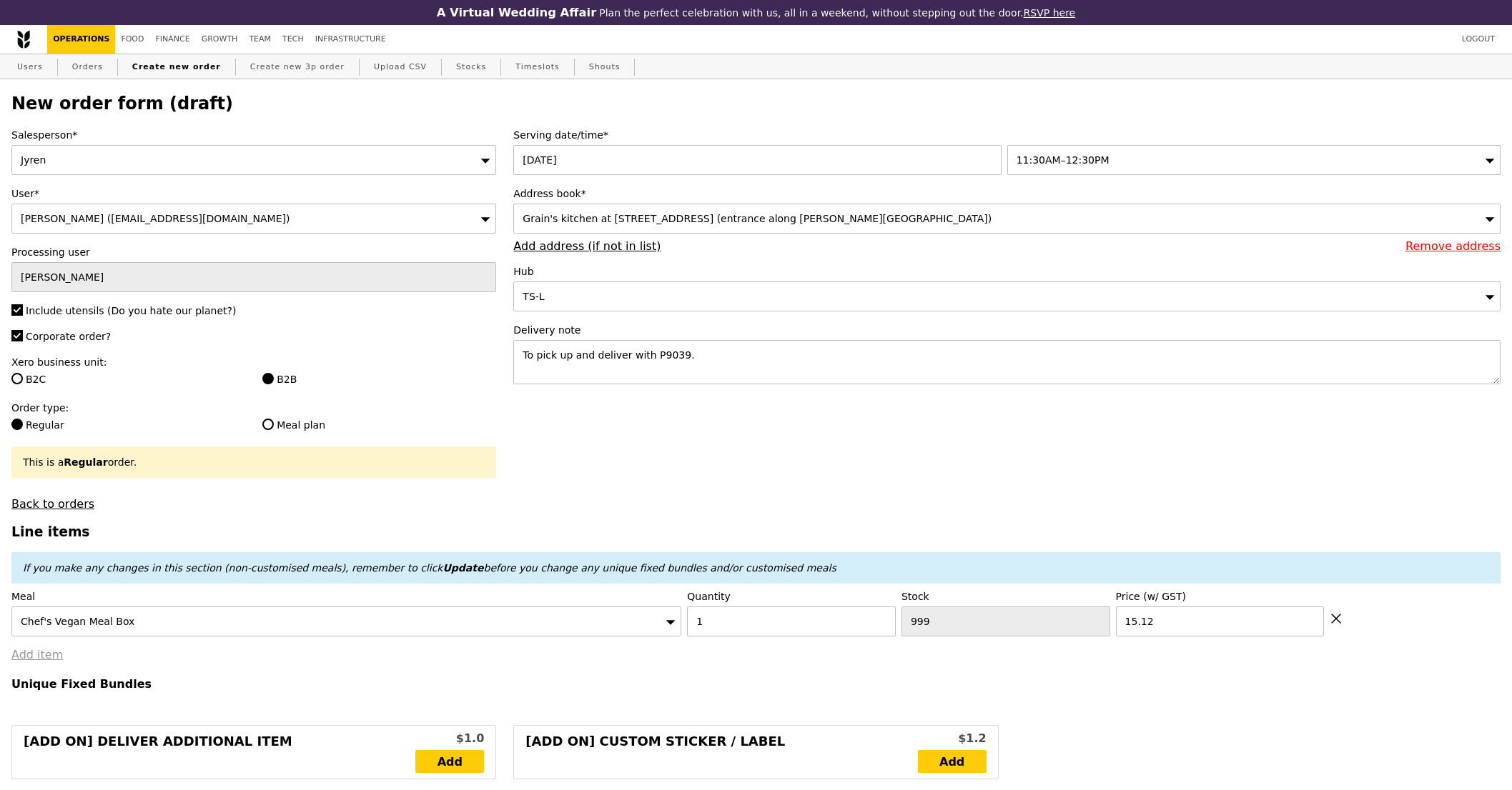
click at [40, 652] on link "Add item" at bounding box center [37, 655] width 52 height 14
type input "Loading..."
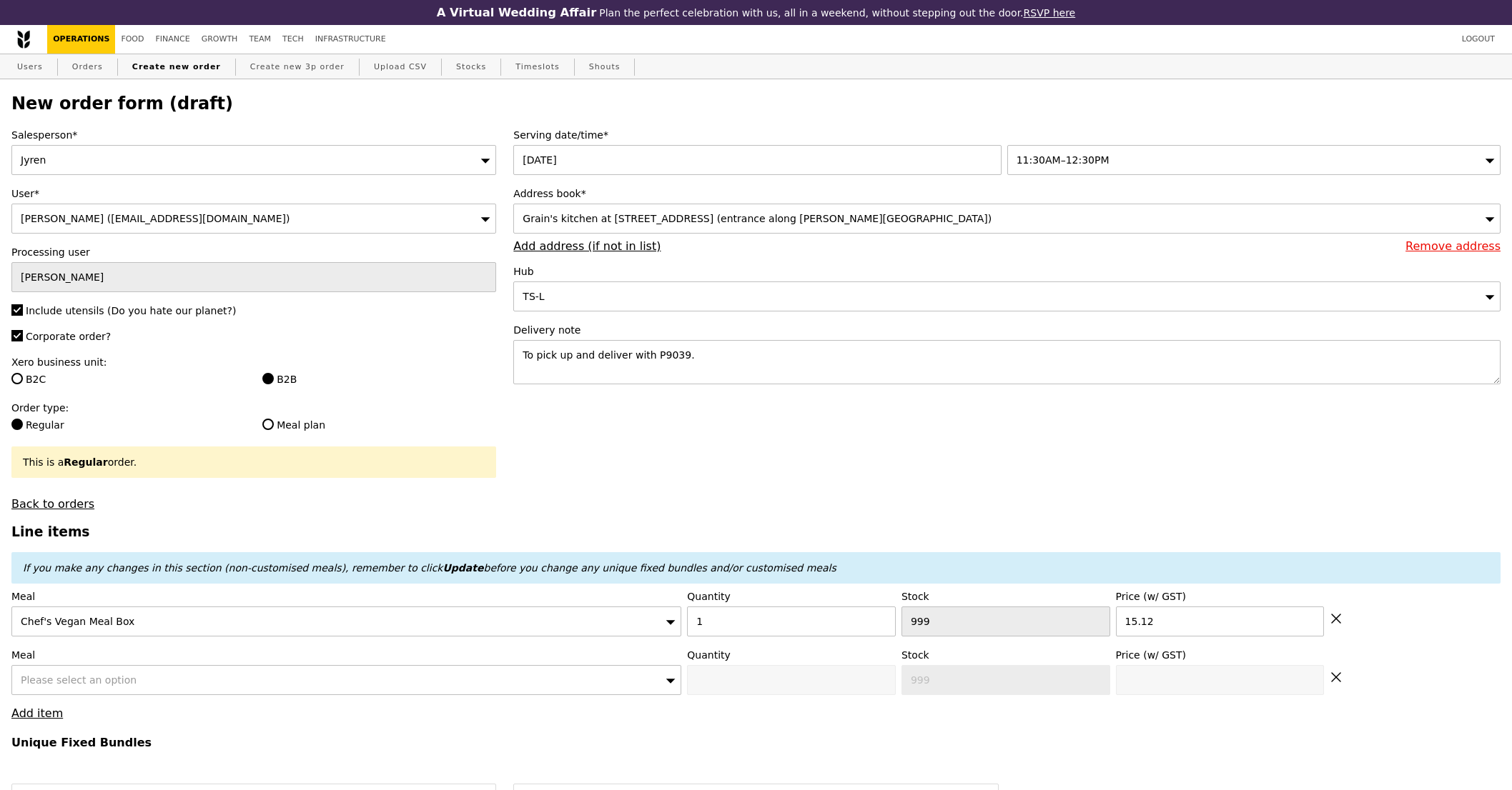
click at [140, 682] on div "Please select an option" at bounding box center [346, 681] width 670 height 30
type input "15.12"
type input "0.00"
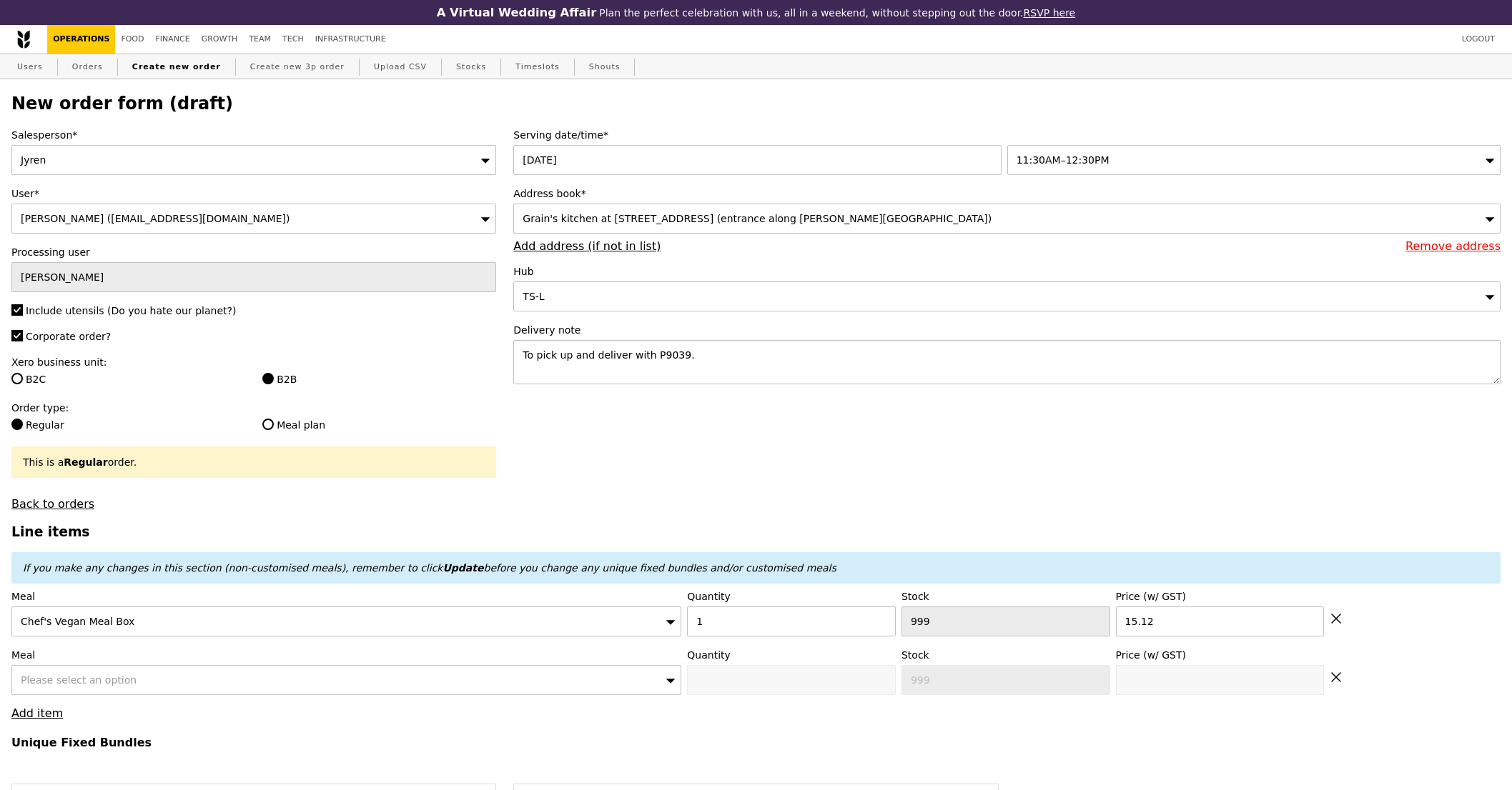
type input "0.00"
type input "15.12"
type input "Confirm"
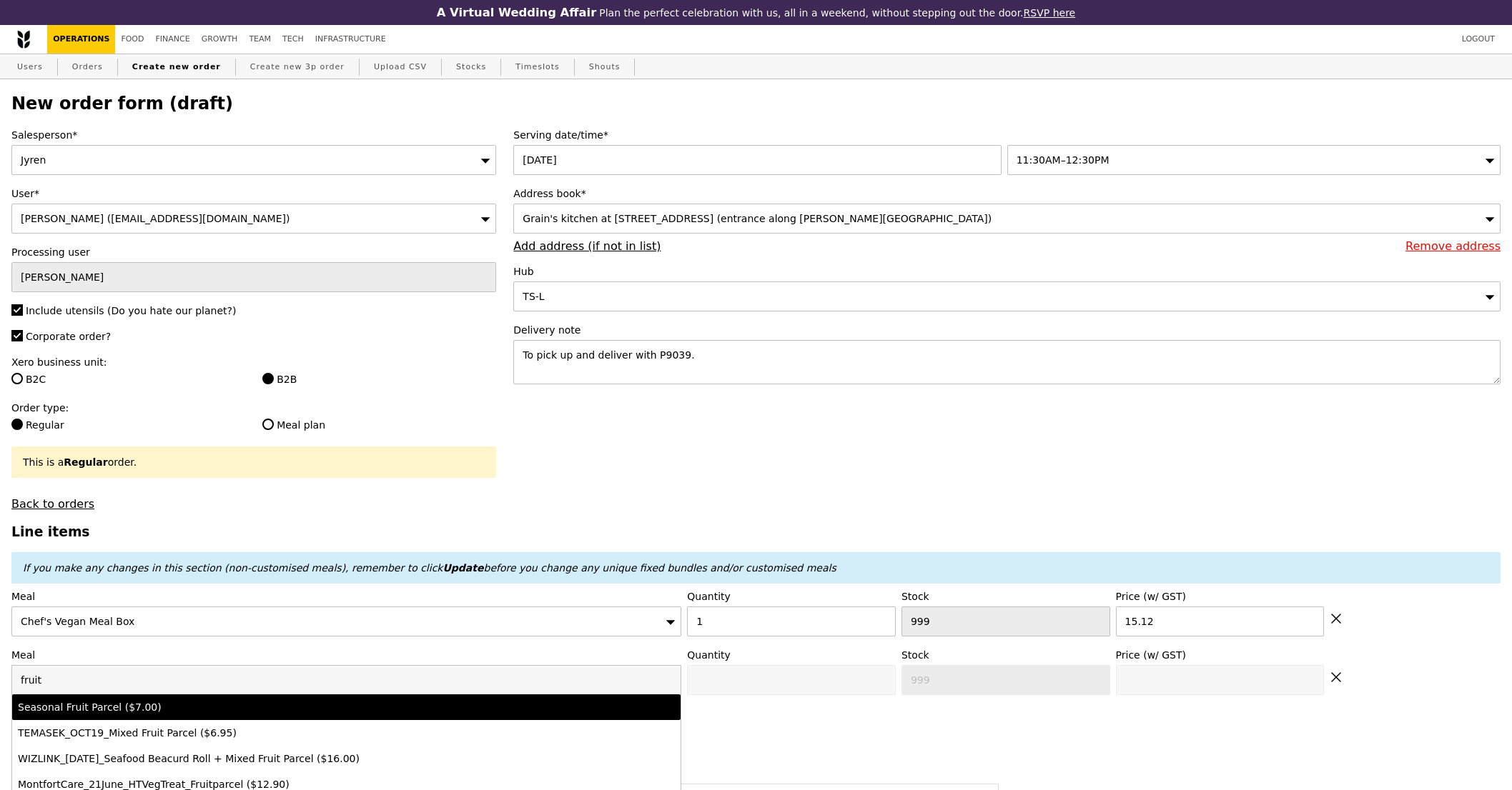
type input "fruit"
click at [174, 713] on div "Seasonal Fruit Parcel ($7.00)" at bounding box center [264, 707] width 493 height 14
type input "Confirm anyway"
type input "0"
type input "500"
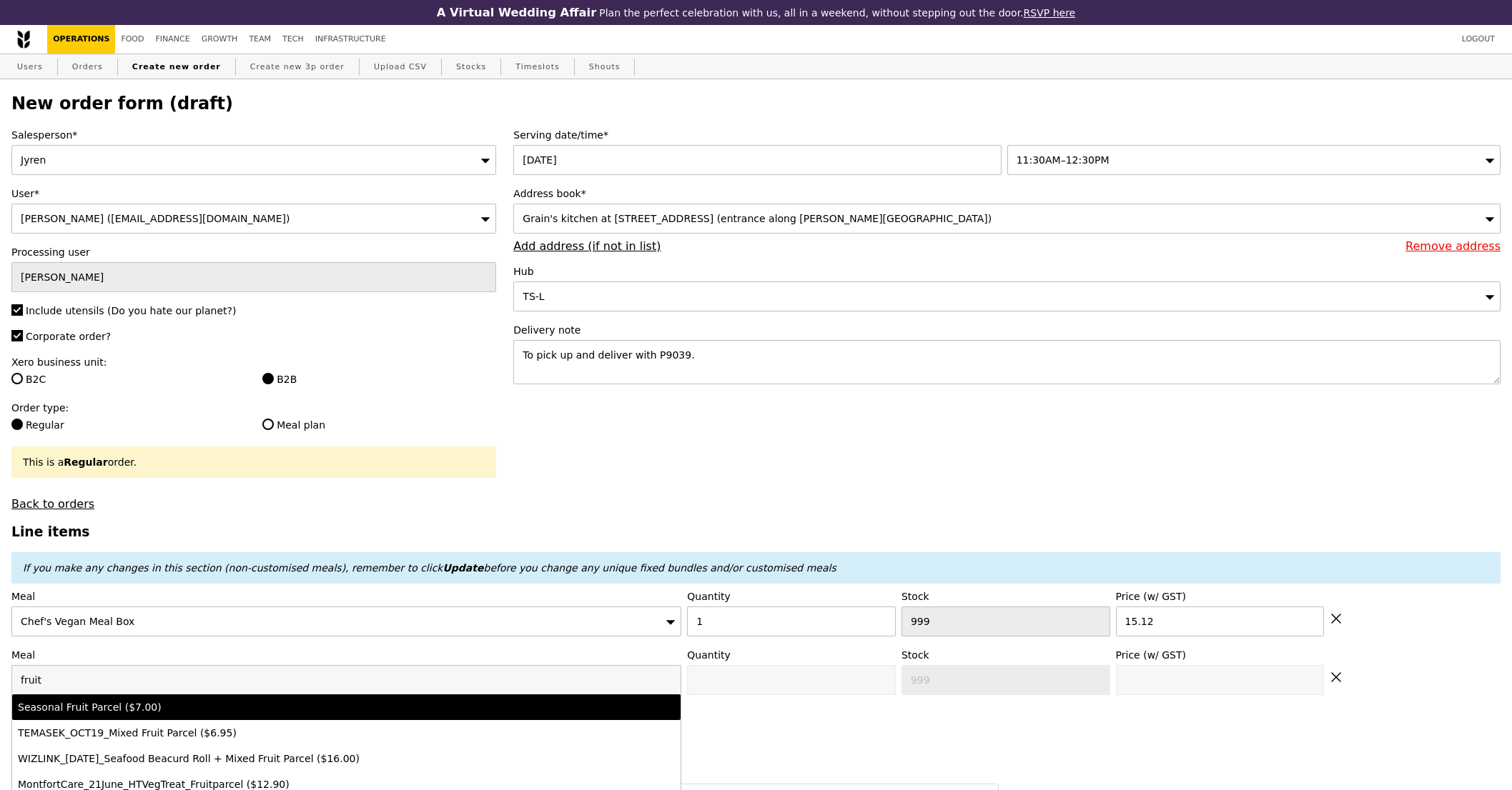
type input "7.0"
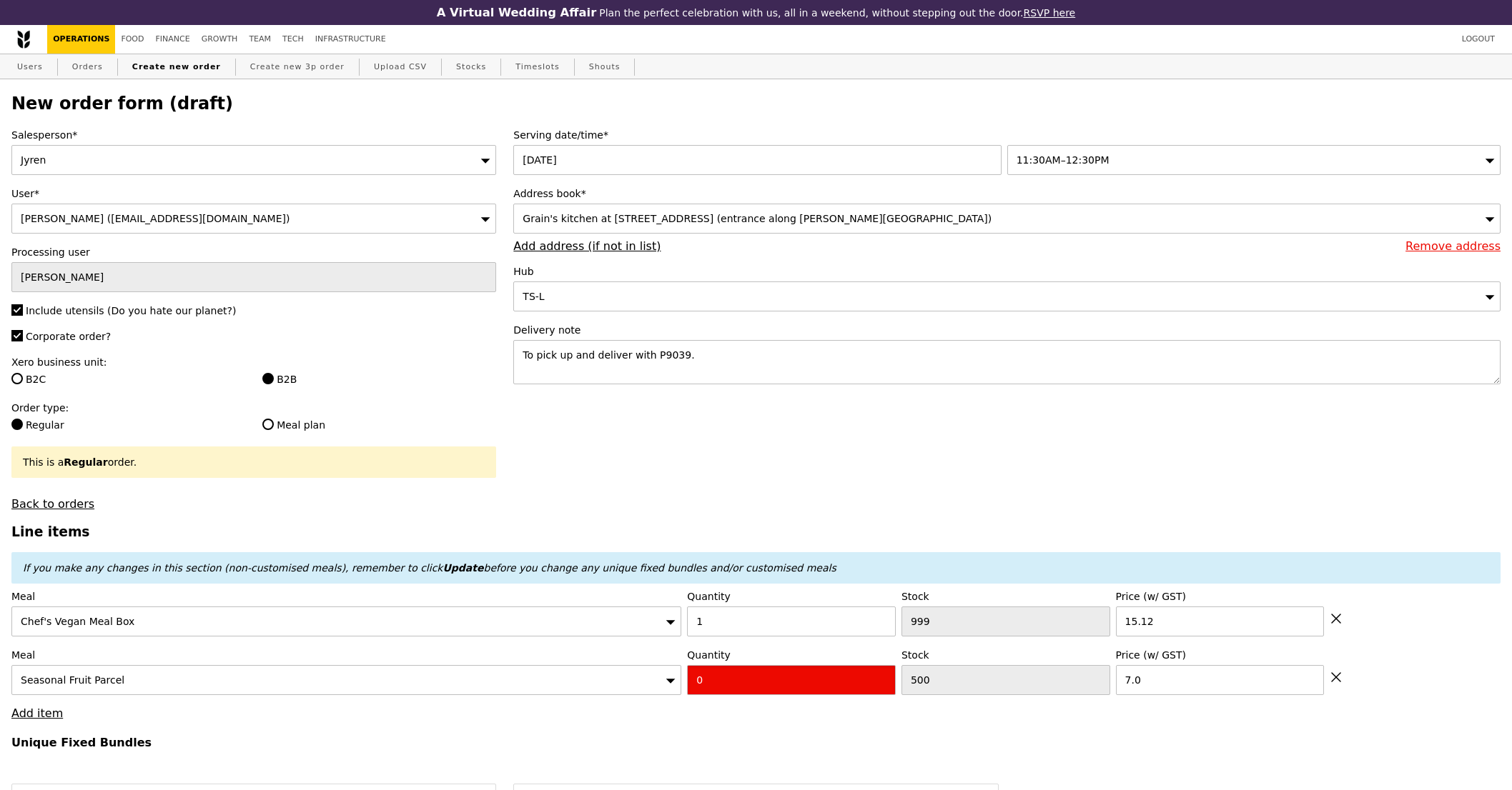
click at [797, 669] on input "0" at bounding box center [791, 681] width 209 height 30
click at [793, 676] on input "0" at bounding box center [791, 681] width 209 height 30
type input "Confirm"
click at [747, 684] on input "01" at bounding box center [791, 681] width 209 height 30
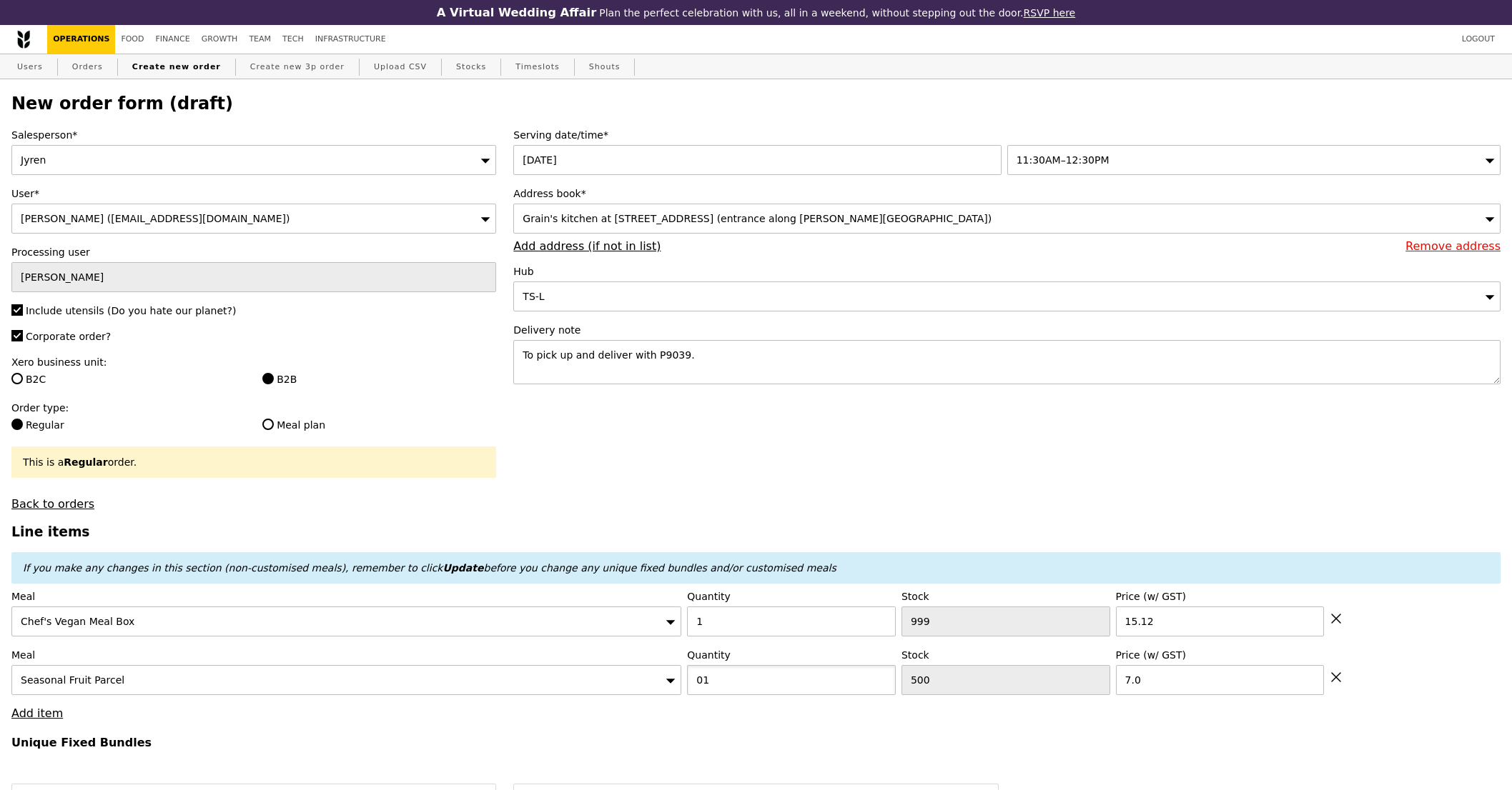
click at [747, 684] on input "01" at bounding box center [791, 681] width 209 height 30
type input "1"
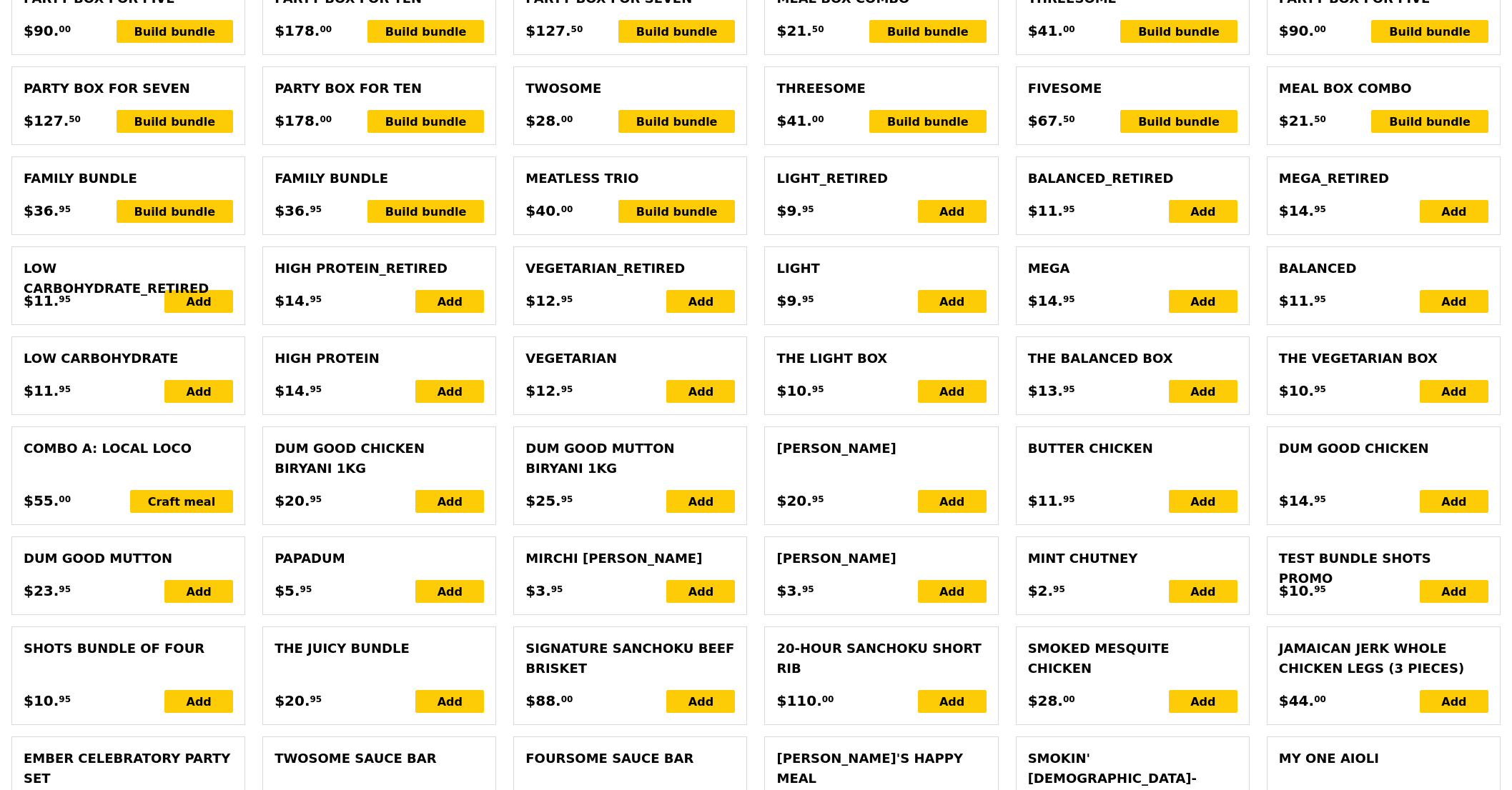
type input "Loading..."
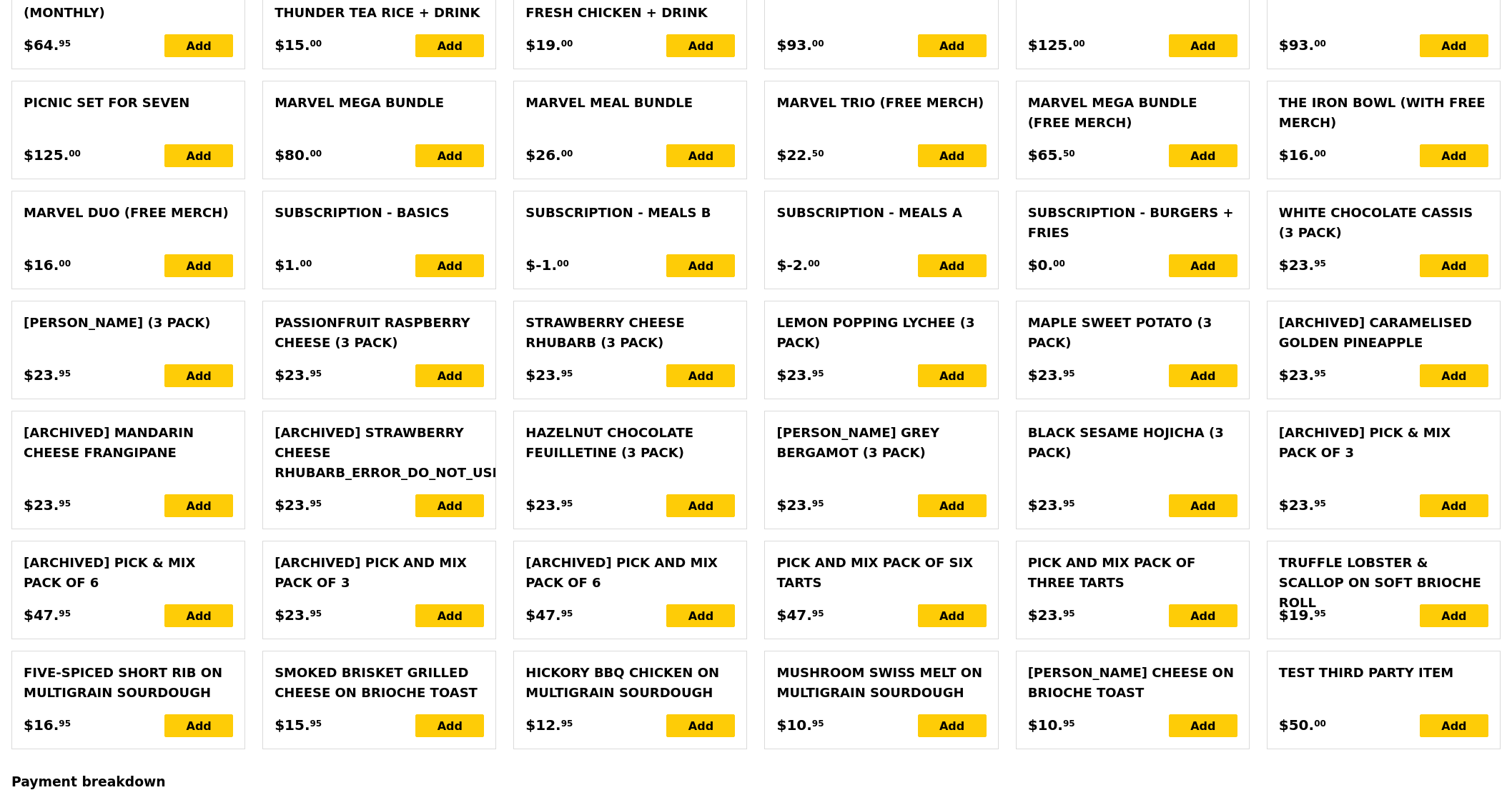
type input "22.12"
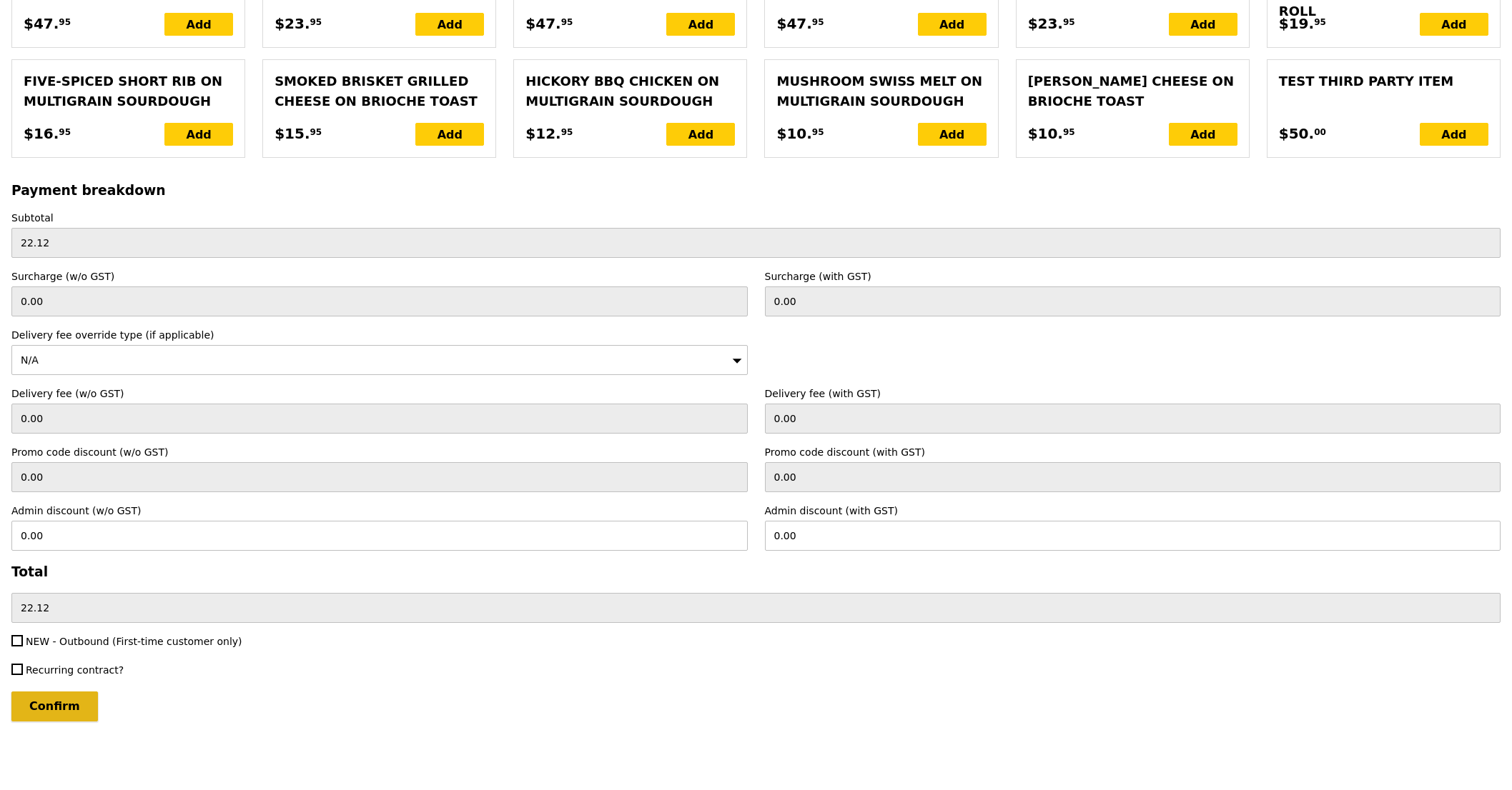
click at [47, 716] on input "Confirm" at bounding box center [55, 707] width 86 height 30
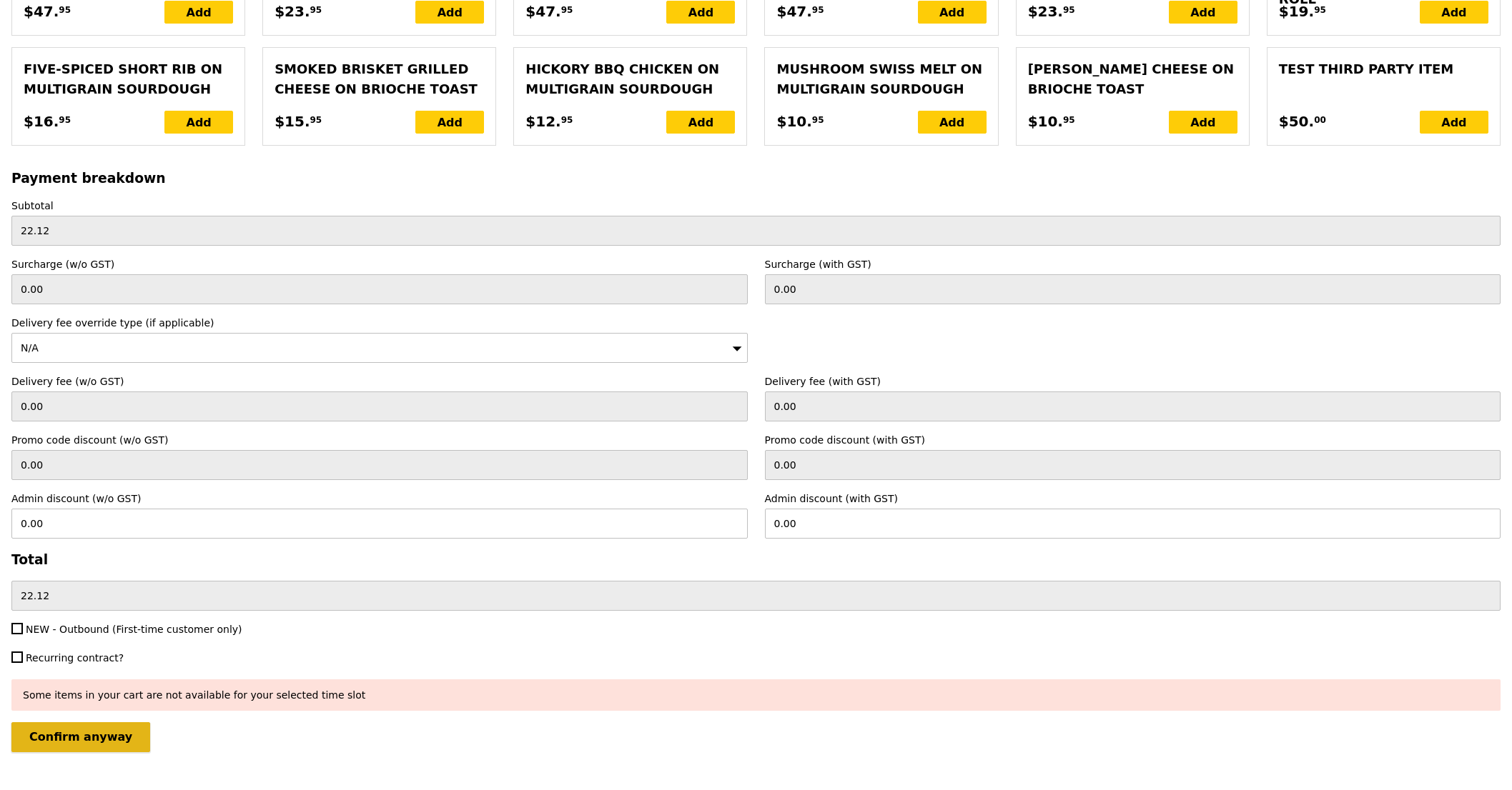
click at [98, 753] on input "Confirm anyway" at bounding box center [81, 737] width 139 height 30
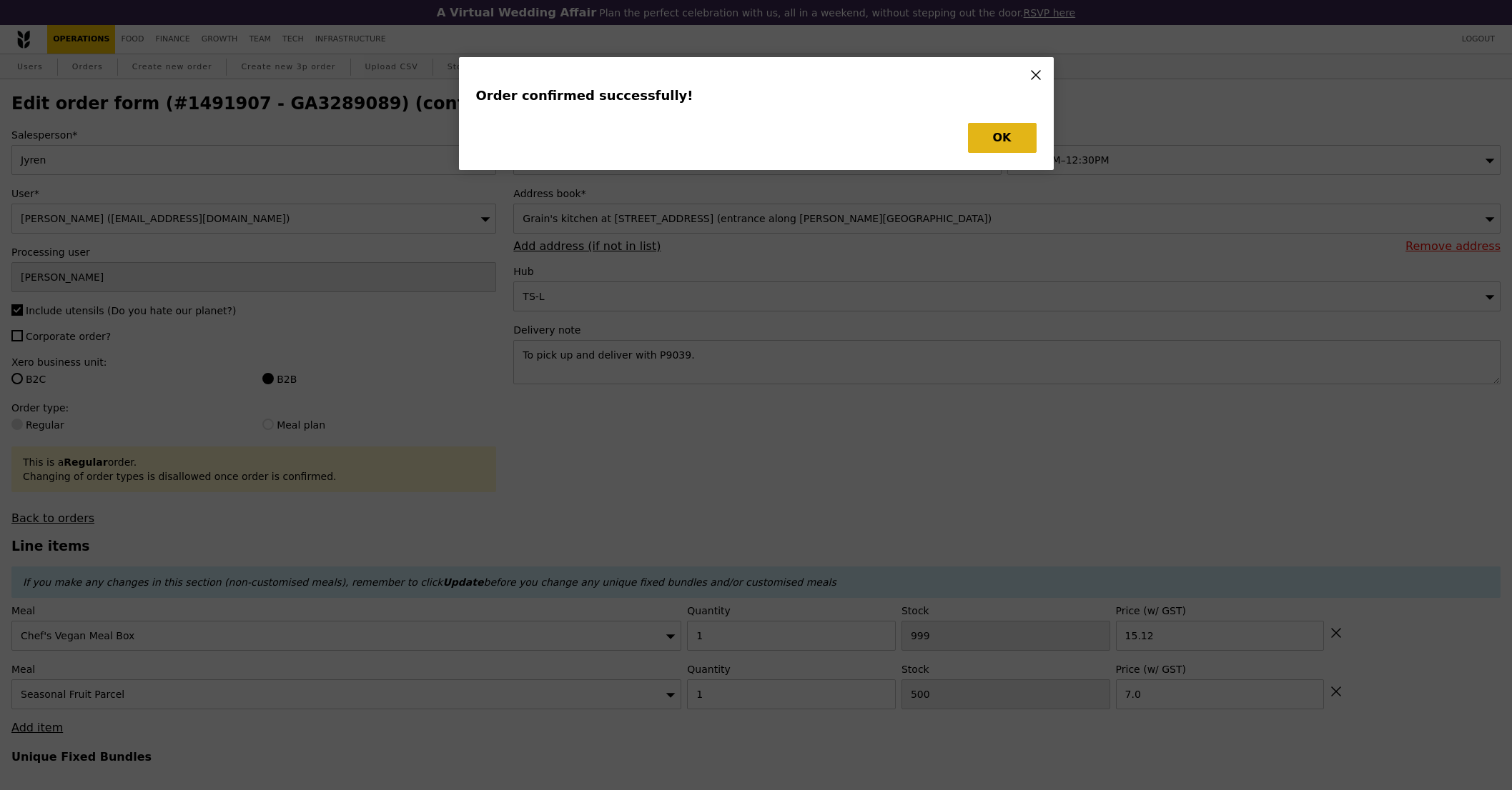
type input "Loading..."
checkbox input "false"
type input "500"
type input "7.00"
type input "1000"
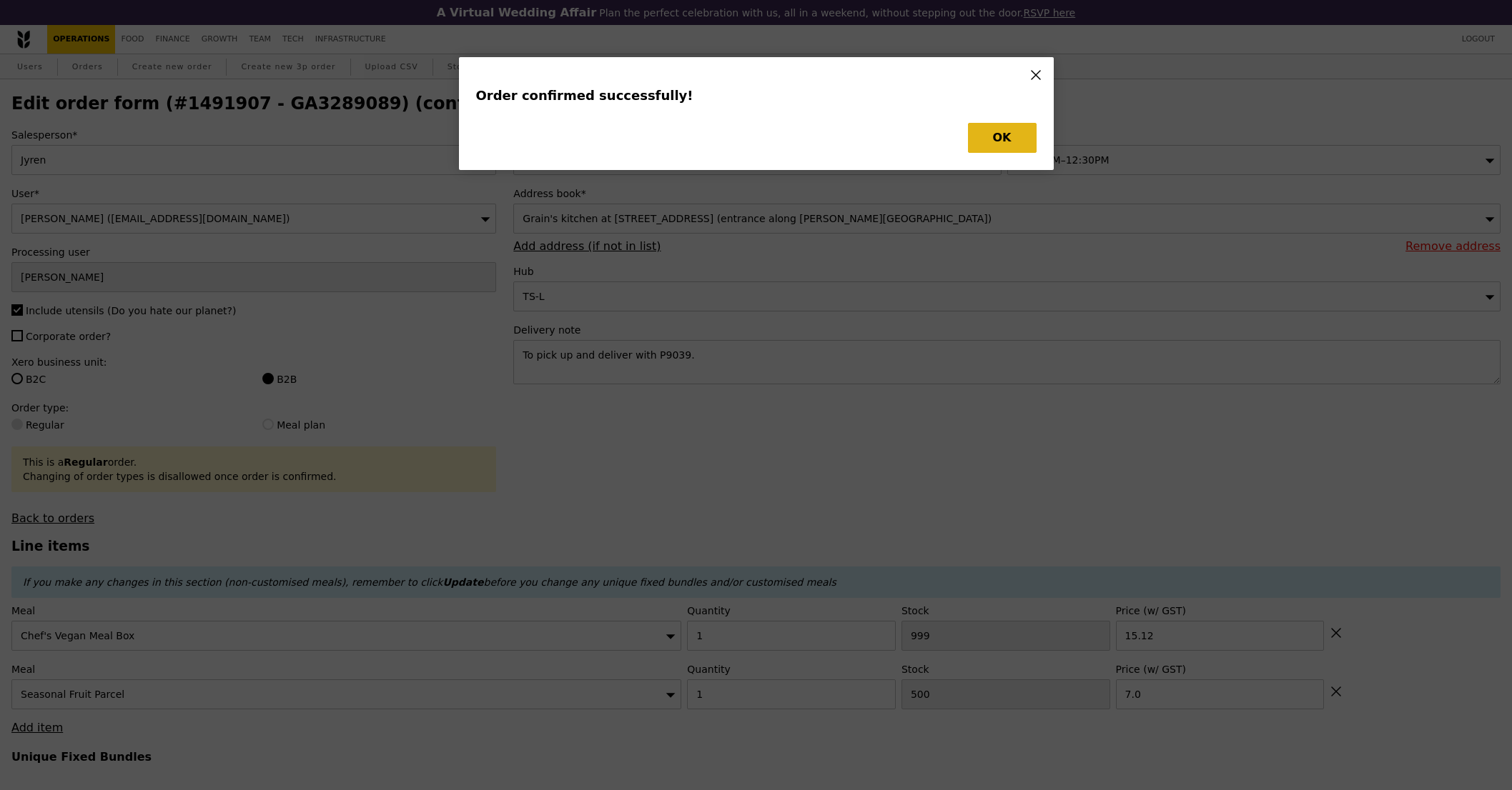
type input "15.12"
click at [993, 133] on button "OK" at bounding box center [1002, 138] width 68 height 30
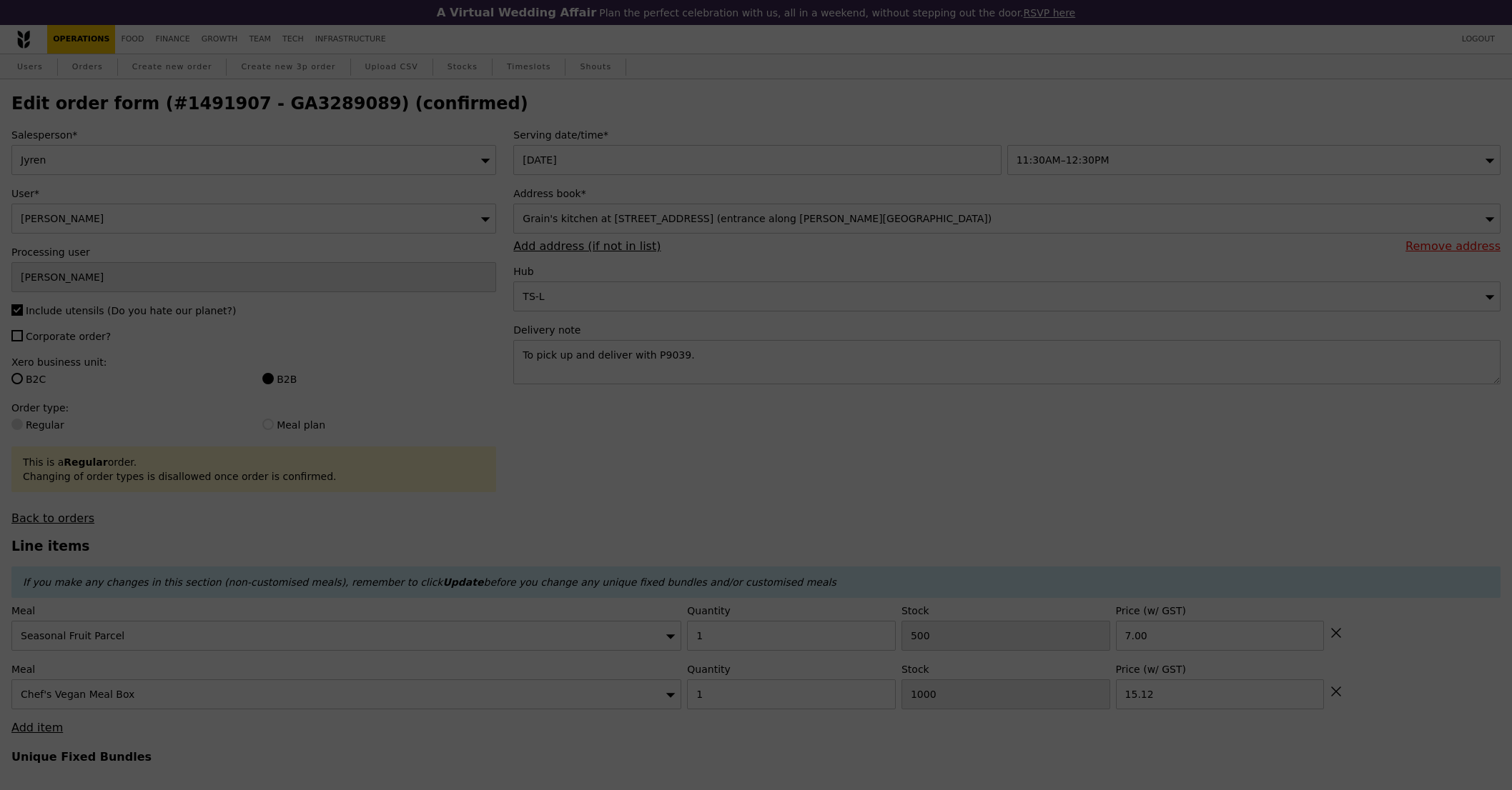
type input "499"
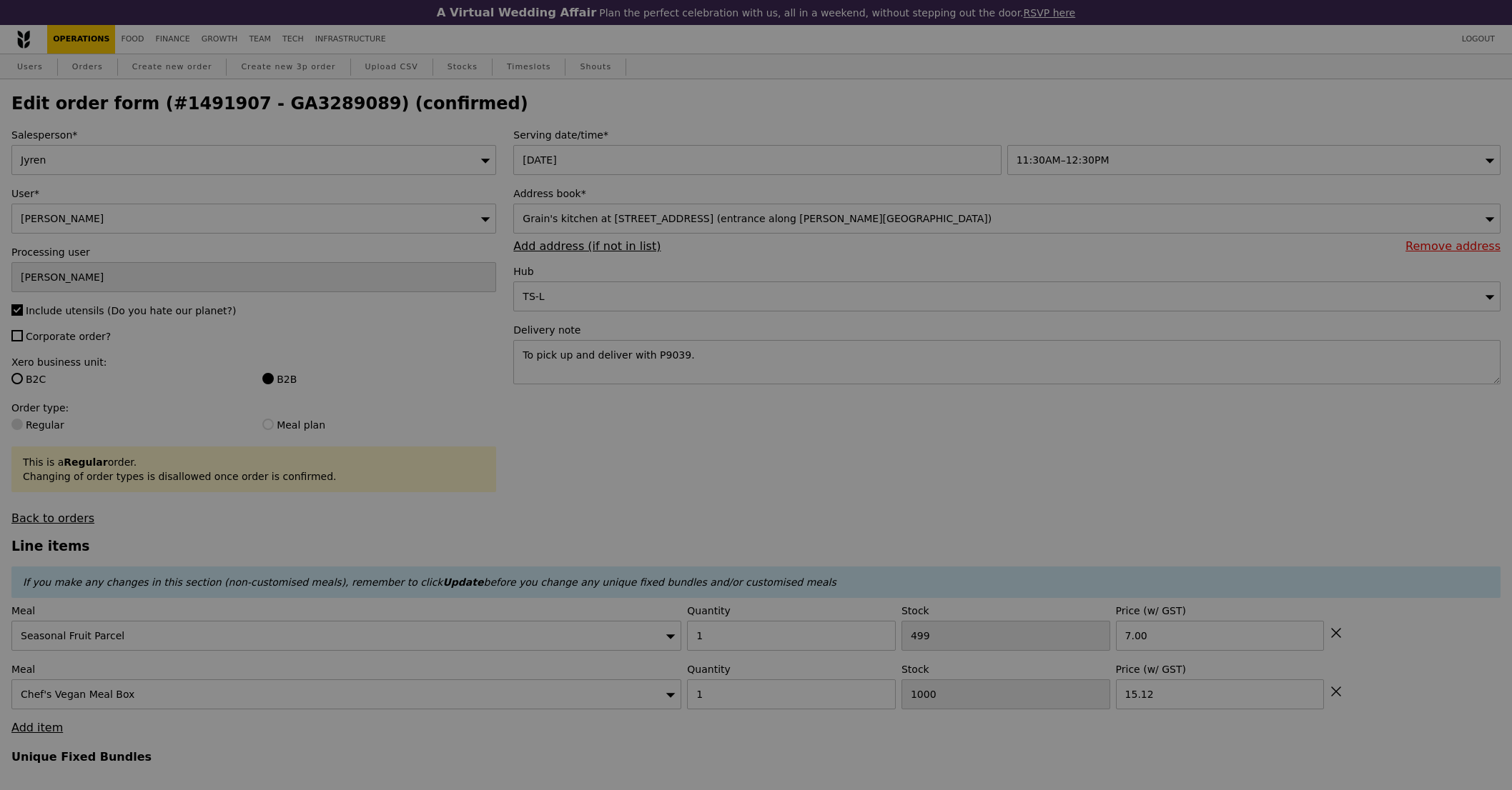
type input "Update"
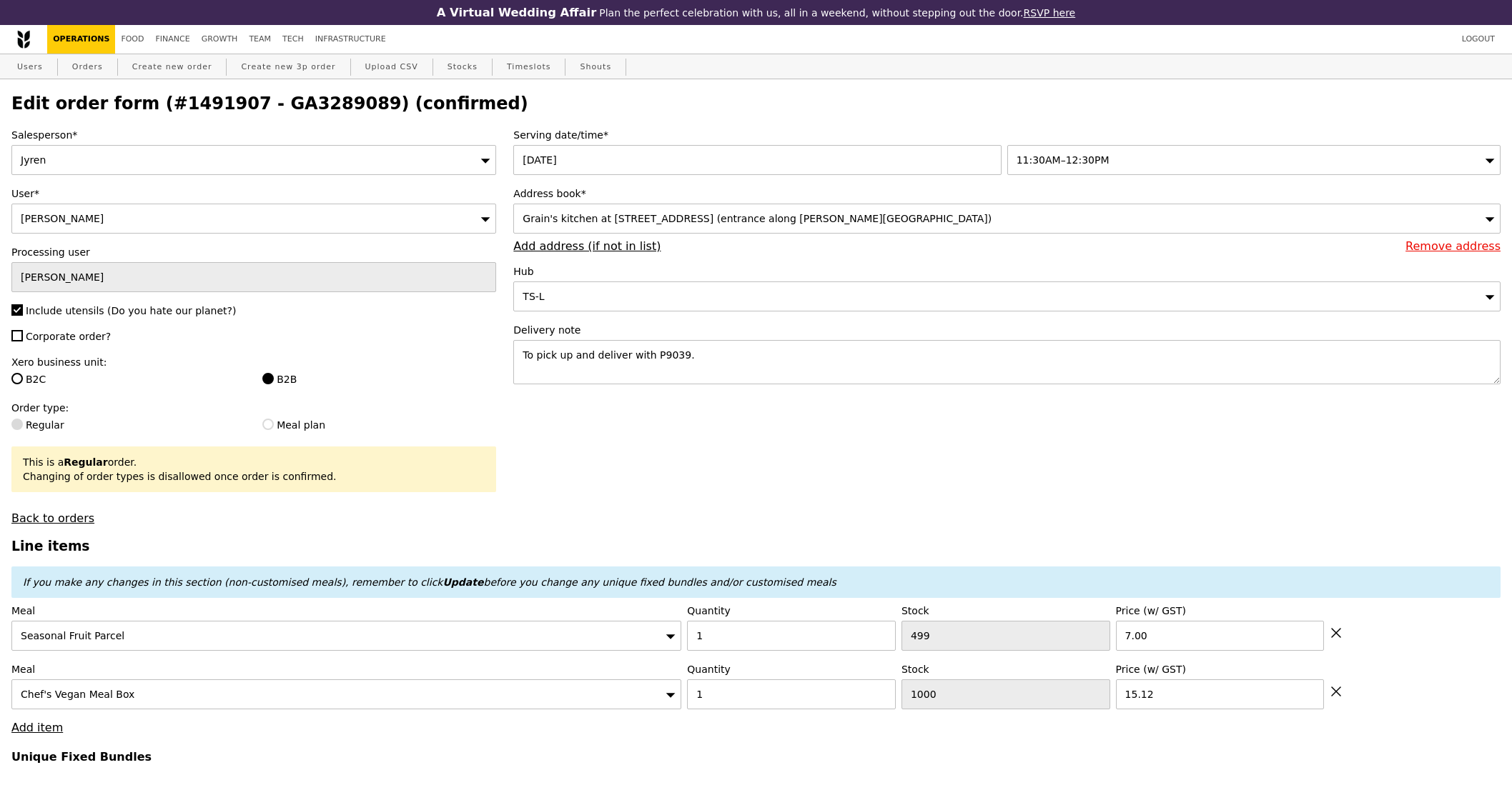
click at [282, 108] on h2 "Edit order form (#1491907 - GA3289089) (confirmed)" at bounding box center [756, 104] width 1489 height 20
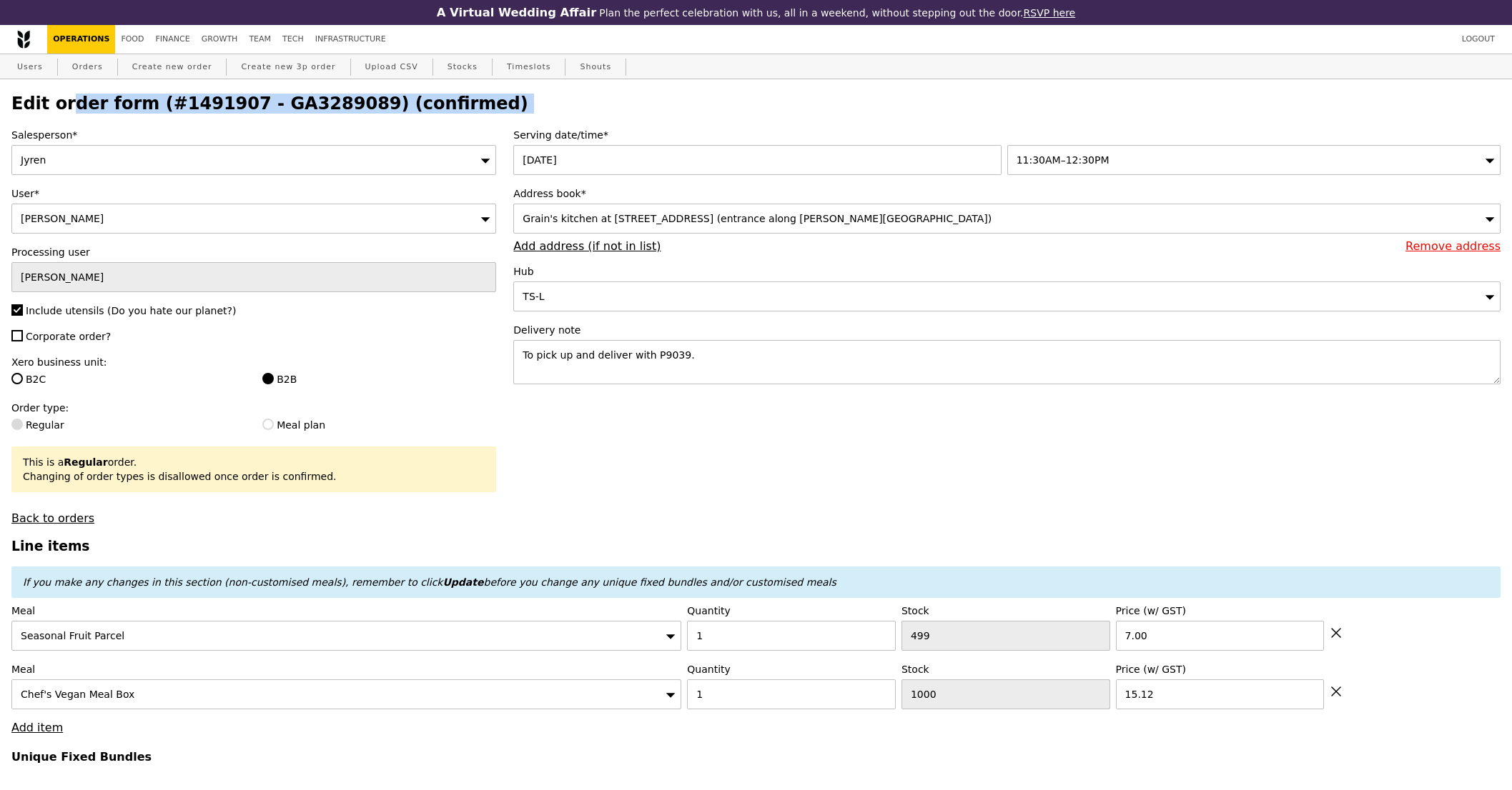
click at [282, 108] on h2 "Edit order form (#1491907 - GA3289089) (confirmed)" at bounding box center [756, 104] width 1489 height 20
click at [284, 106] on h2 "Edit order form (#1491907 - GA3289089) (confirmed)" at bounding box center [756, 104] width 1489 height 20
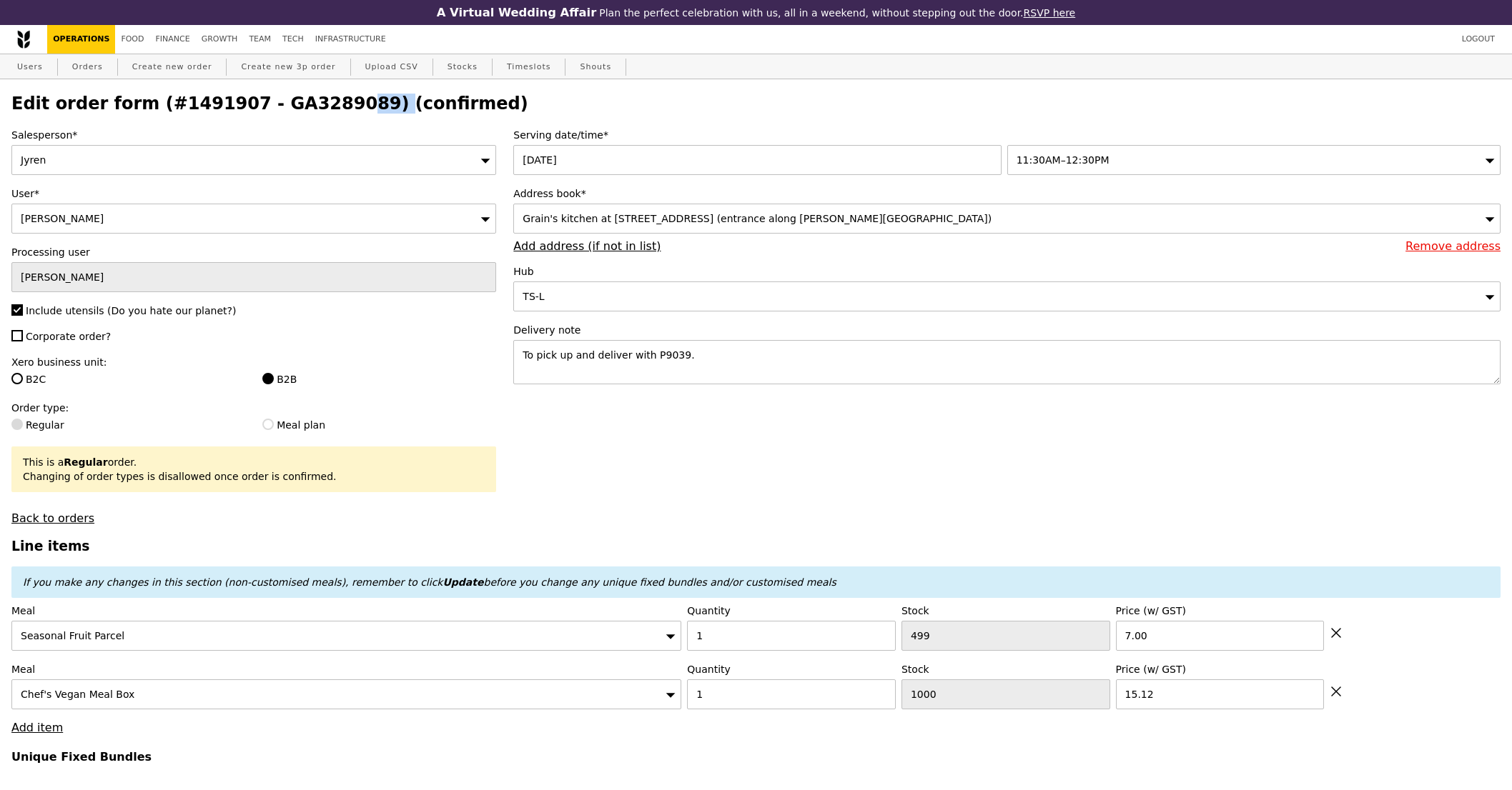
click at [285, 106] on h2 "Edit order form (#1491907 - GA3289089) (confirmed)" at bounding box center [756, 104] width 1489 height 20
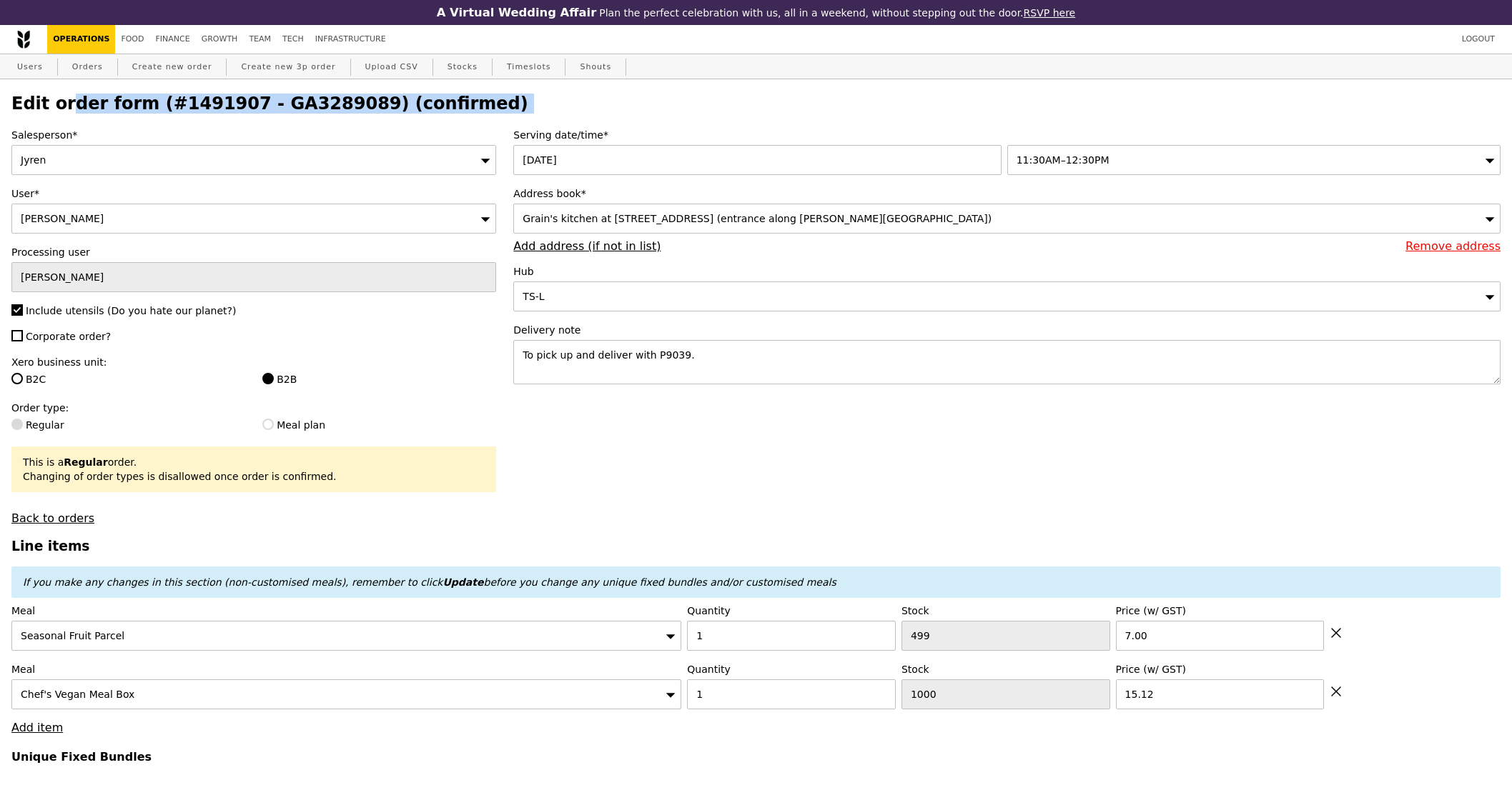
click at [285, 106] on h2 "Edit order form (#1491907 - GA3289089) (confirmed)" at bounding box center [756, 104] width 1489 height 20
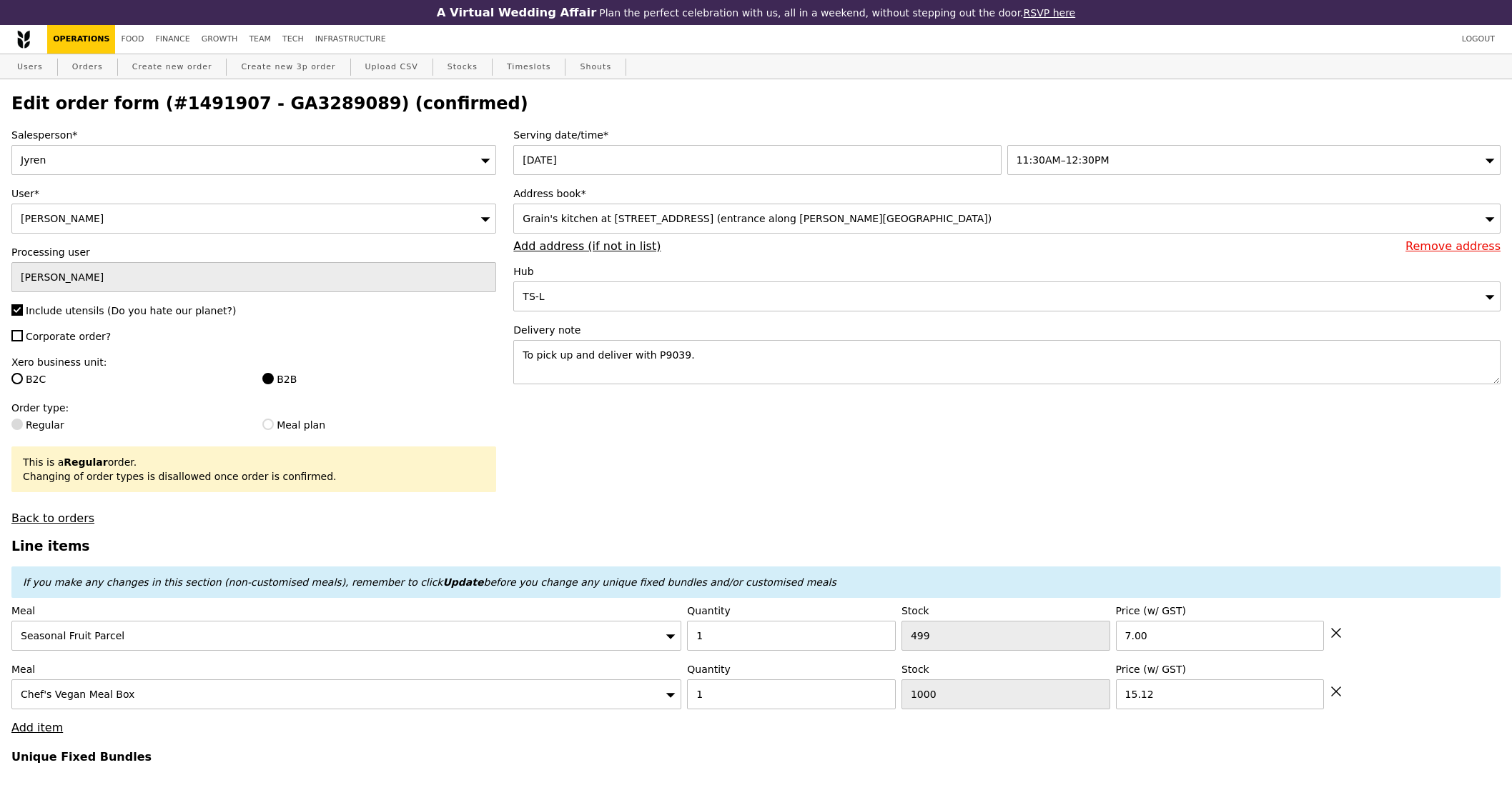
click at [292, 104] on h2 "Edit order form (#1491907 - GA3289089) (confirmed)" at bounding box center [756, 104] width 1489 height 20
click at [293, 105] on h2 "Edit order form (#1491907 - GA3289089) (confirmed)" at bounding box center [756, 104] width 1489 height 20
copy h2 "GA3289089"
click at [86, 68] on link "Orders" at bounding box center [87, 67] width 42 height 26
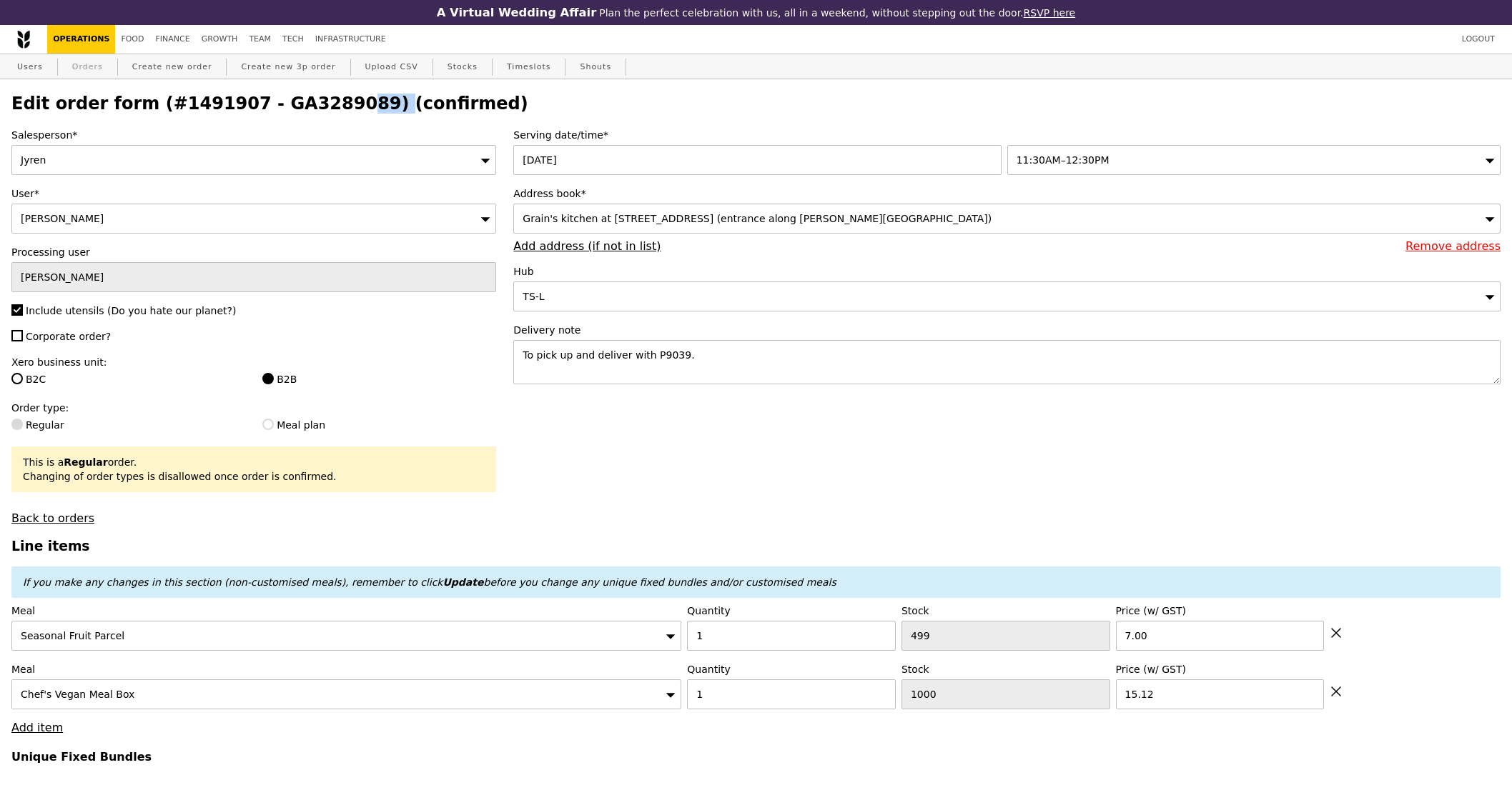
select select "100"
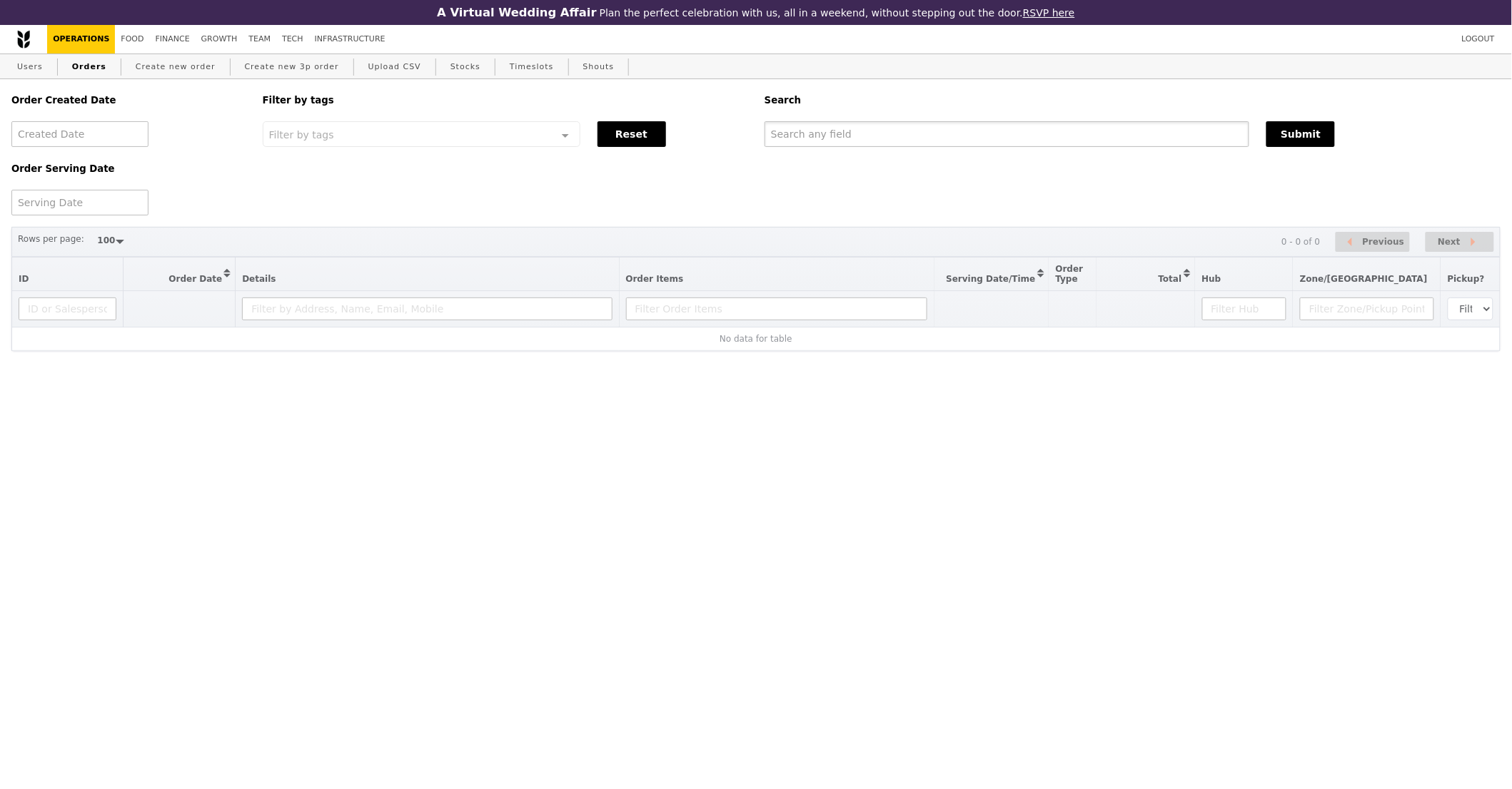
click at [1064, 129] on input "text" at bounding box center [1007, 134] width 484 height 26
paste input "GA3289089"
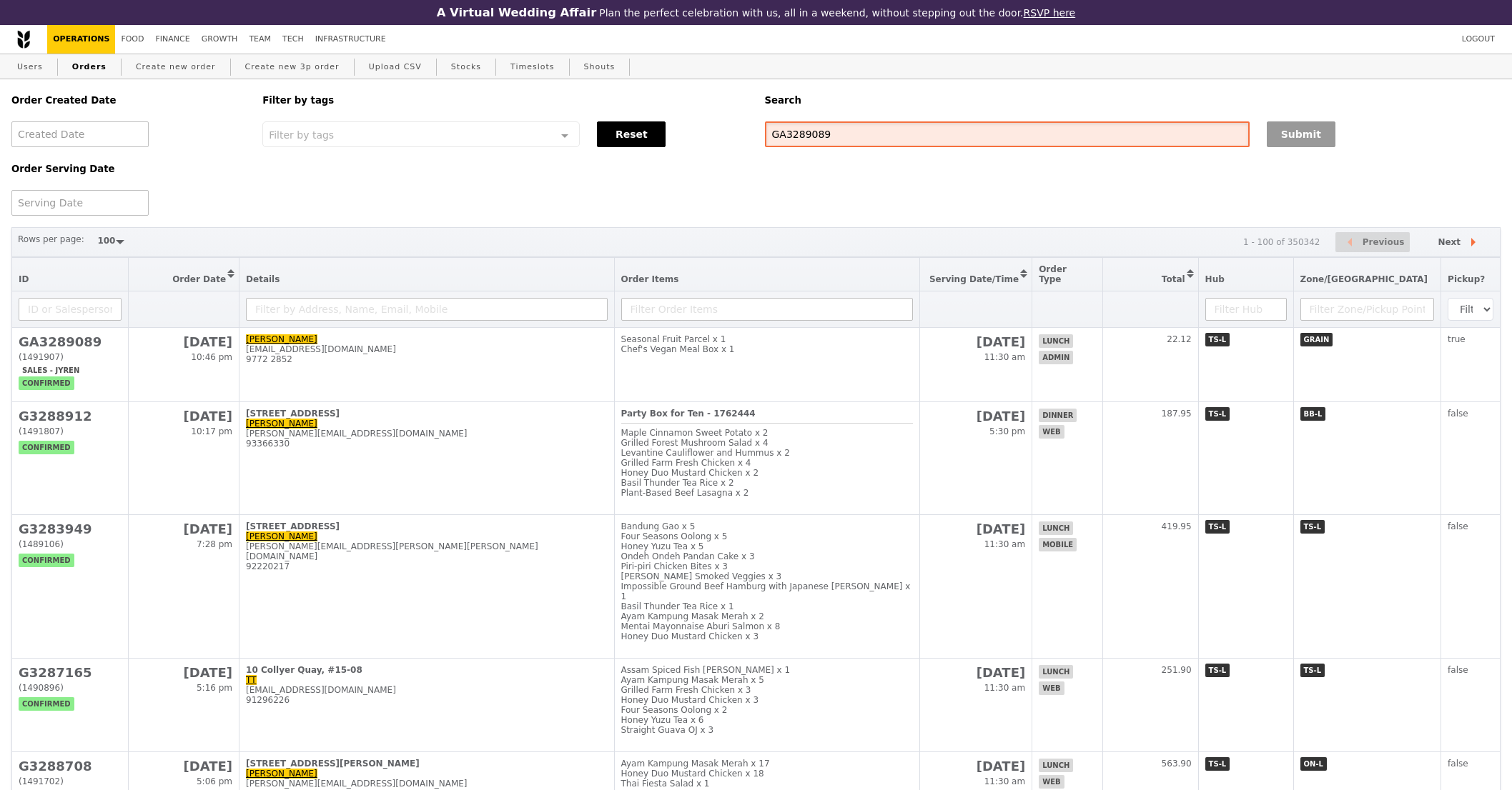
type input "GA3289089"
click at [1286, 144] on button "Submit" at bounding box center [1300, 135] width 68 height 26
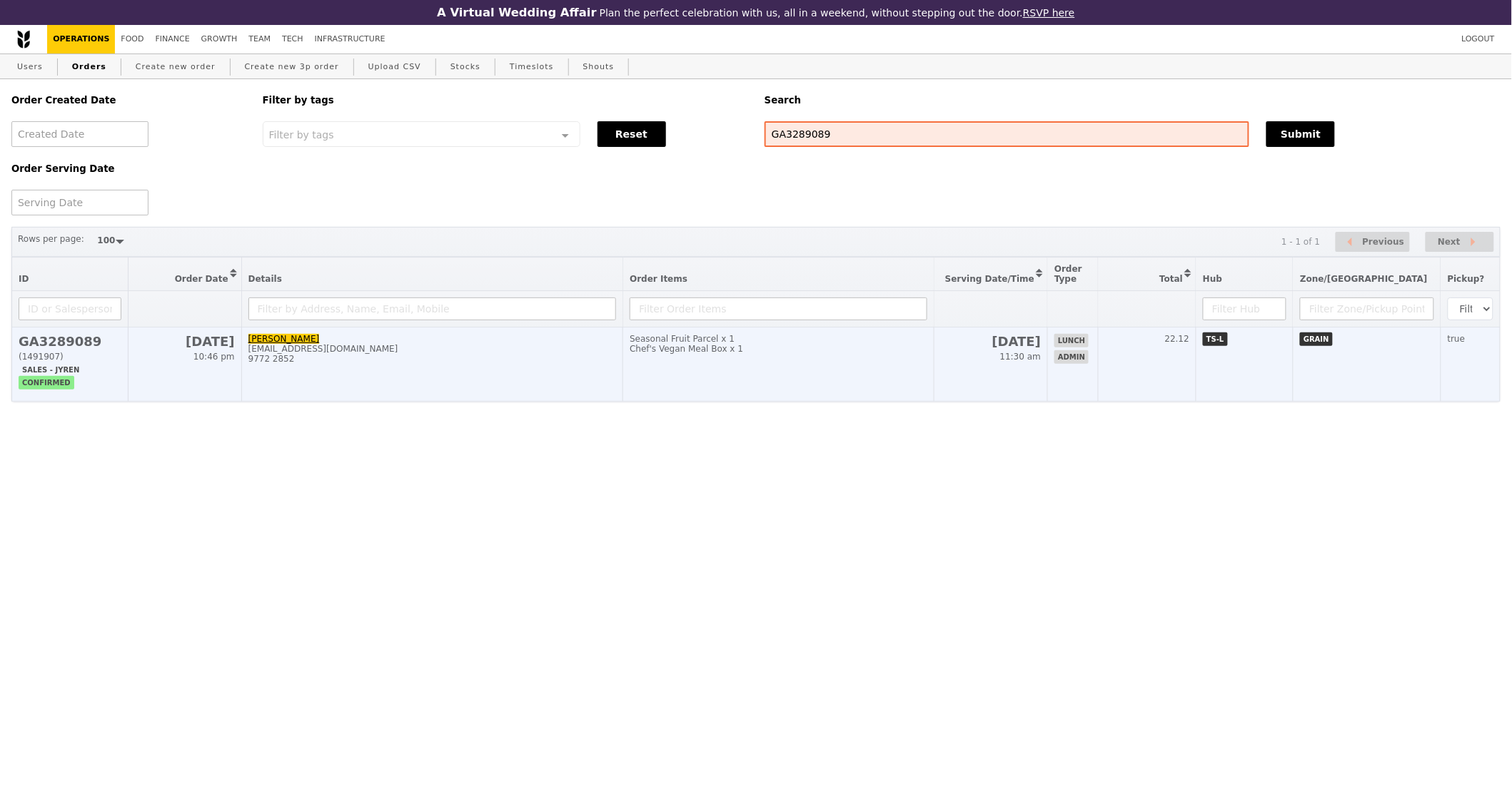
click at [711, 349] on div "Chef's Vegan Meal Box x 1" at bounding box center [778, 349] width 298 height 10
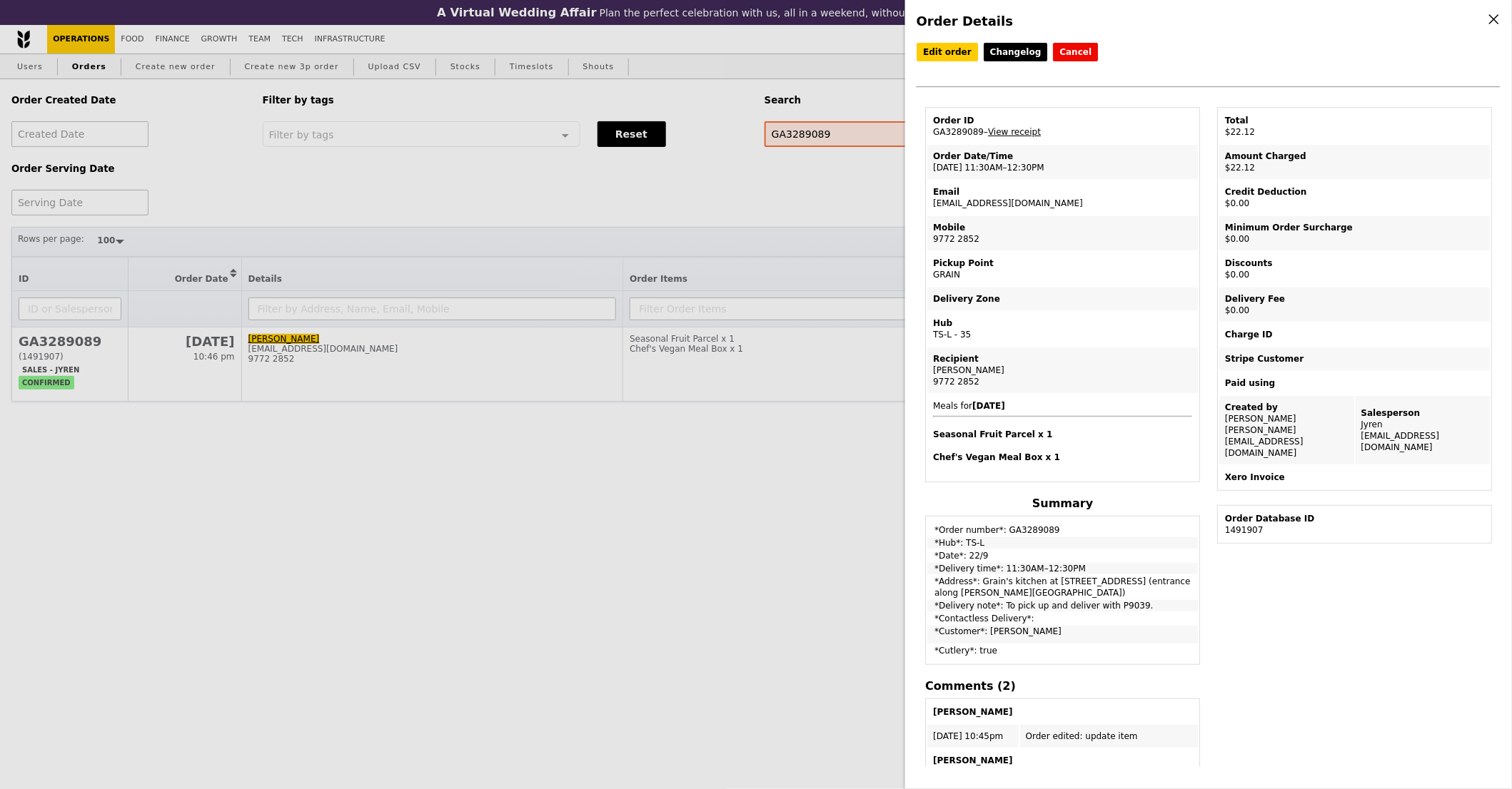
click at [961, 129] on td "Order ID GA3289089 – View receipt" at bounding box center [1062, 126] width 270 height 34
copy td "GA3289089"
click at [954, 128] on td "Order ID GA3289089 – View receipt" at bounding box center [1062, 126] width 270 height 34
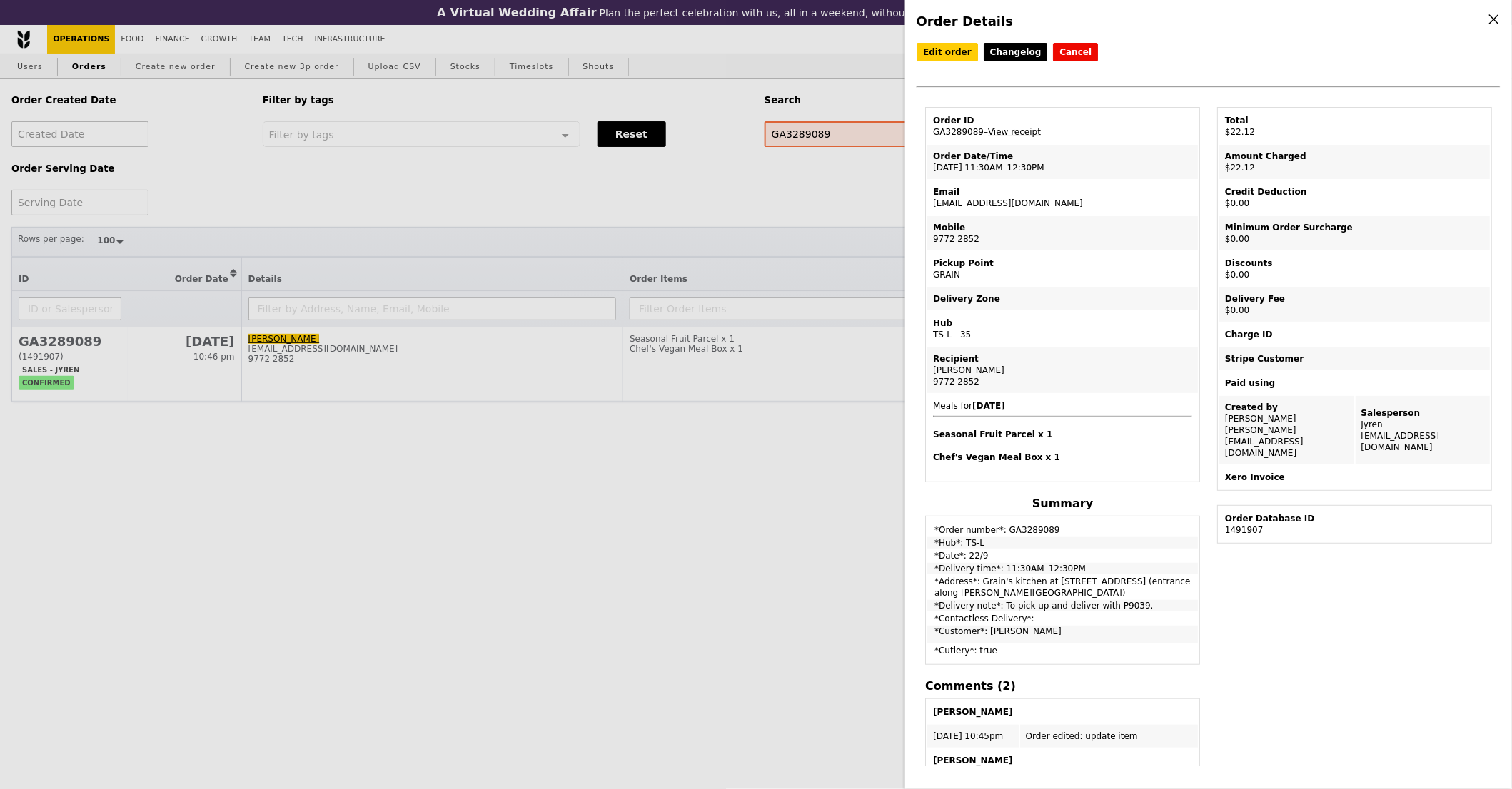
click at [959, 131] on td "Order ID GA3289089 – View receipt" at bounding box center [1062, 126] width 270 height 34
copy td "GA3289089"
